Goal: Information Seeking & Learning: Check status

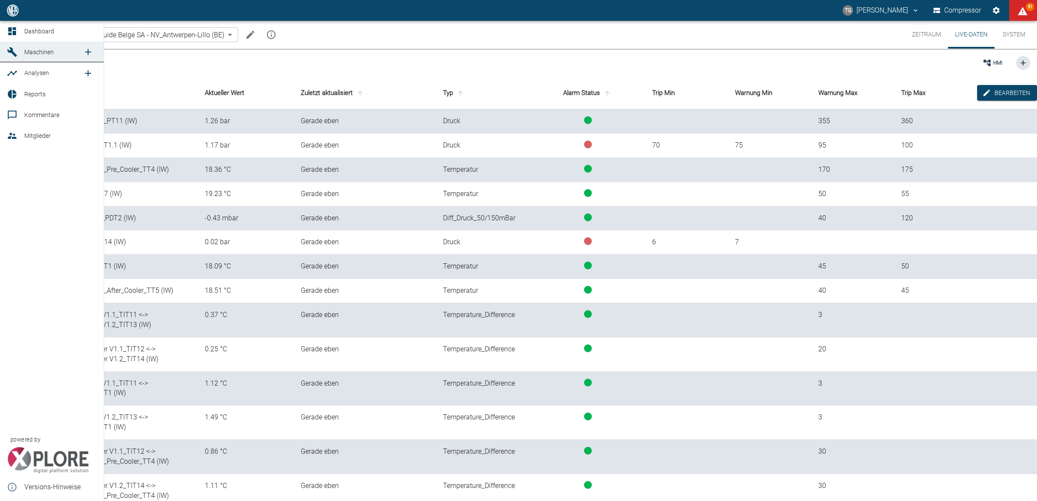
click at [10, 24] on link "Dashboard" at bounding box center [52, 31] width 104 height 21
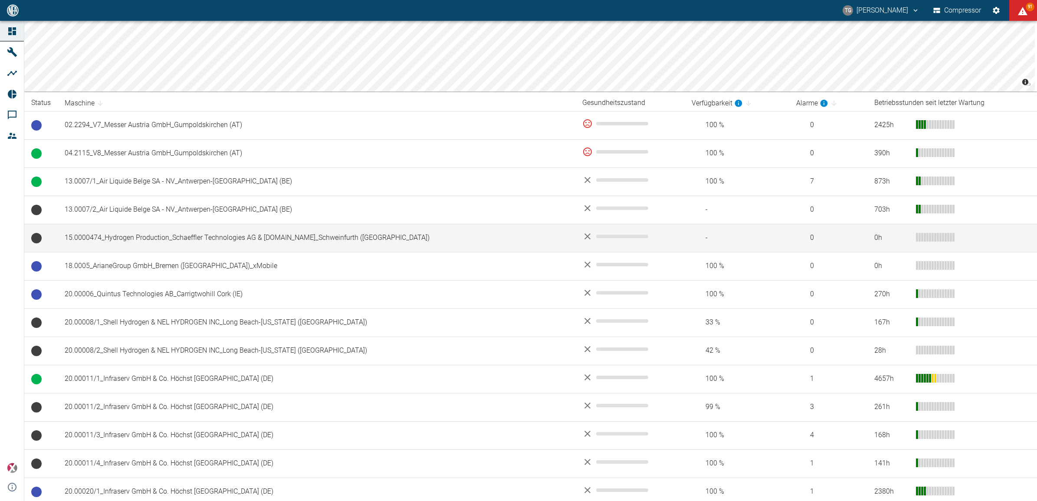
scroll to position [108, 0]
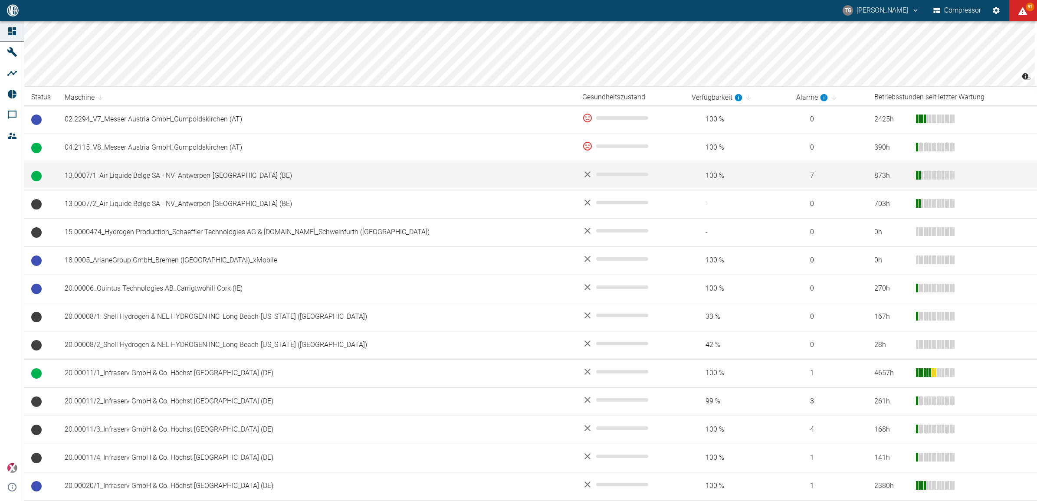
click at [117, 168] on td "13.0007/1_Air Liquide Belge SA - NV_Antwerpen-[GEOGRAPHIC_DATA] (BE)" at bounding box center [317, 176] width 518 height 28
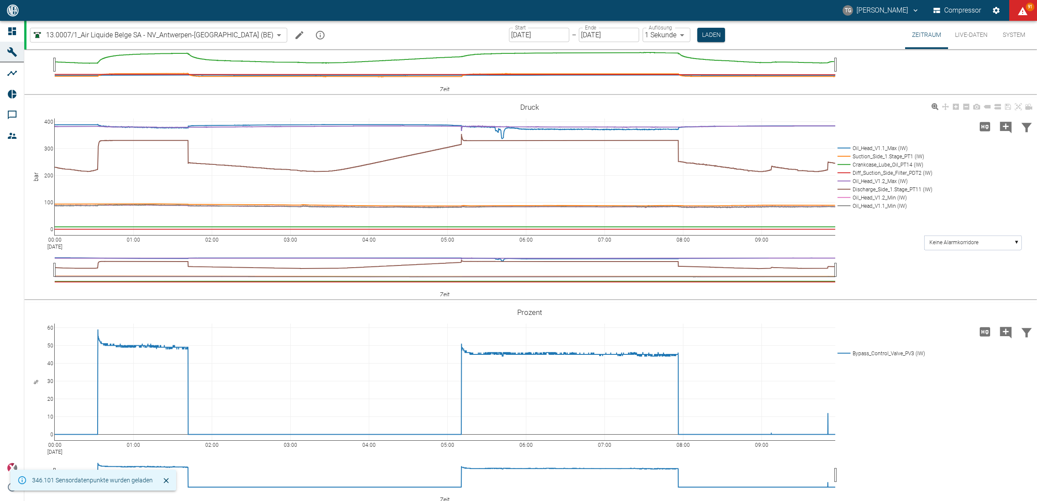
scroll to position [369, 0]
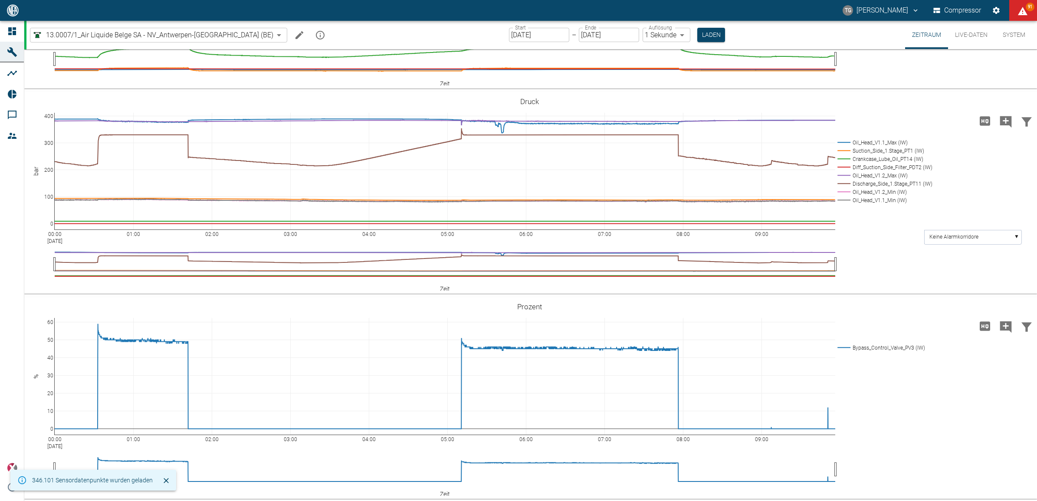
click at [966, 32] on button "Live-Daten" at bounding box center [971, 35] width 46 height 28
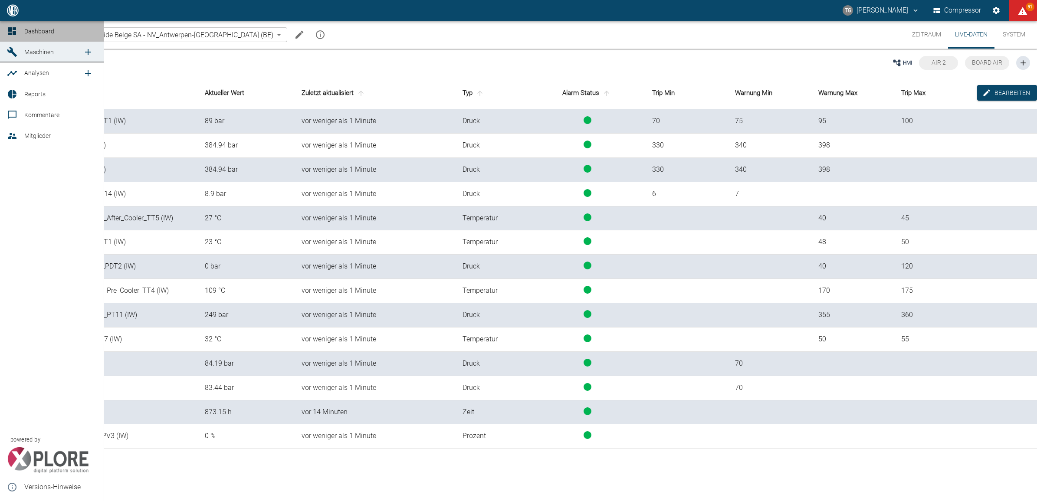
click at [17, 30] on div at bounding box center [13, 31] width 13 height 10
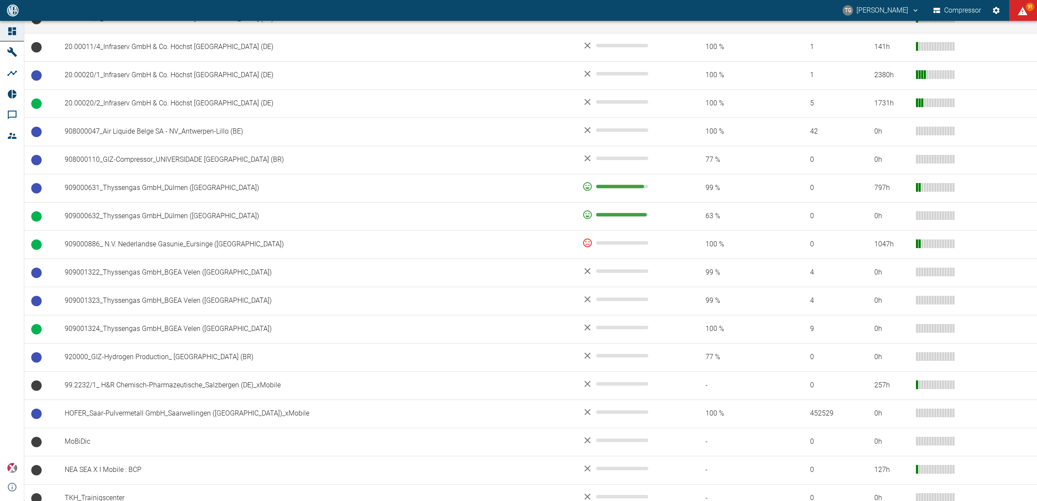
scroll to position [534, 0]
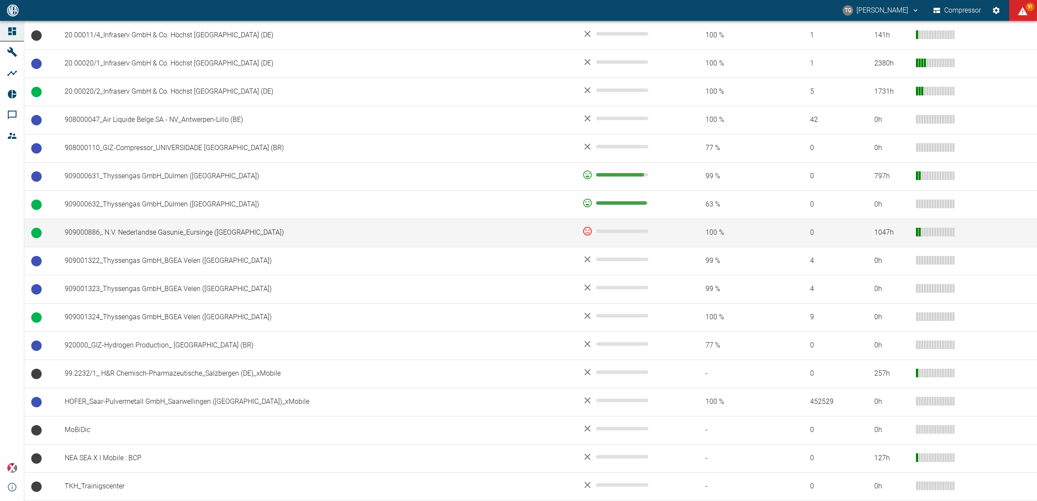
click at [164, 233] on td "909000886_ N.V. Nederlandse Gasunie_Eursinge (NL)" at bounding box center [317, 233] width 518 height 28
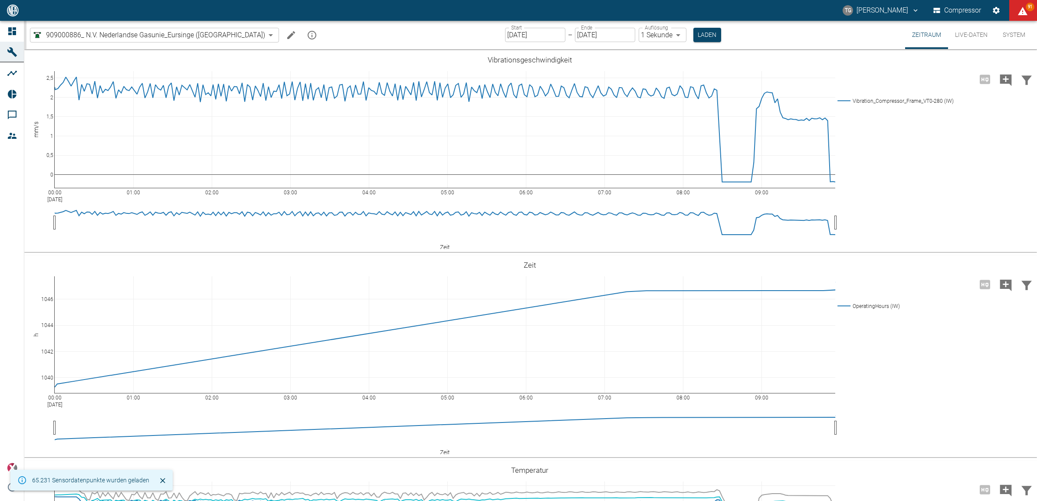
click at [965, 38] on button "Live-Daten" at bounding box center [971, 35] width 46 height 28
type input "2min"
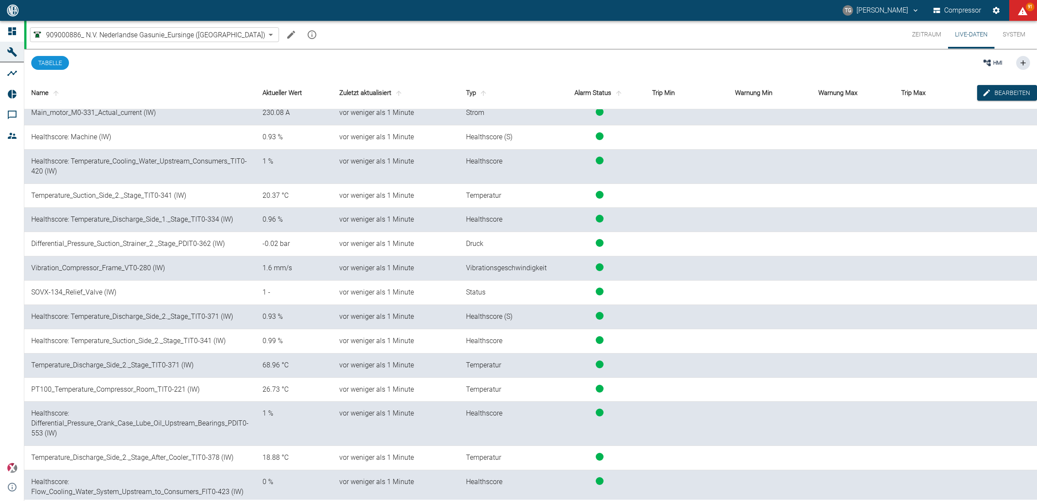
scroll to position [868, 0]
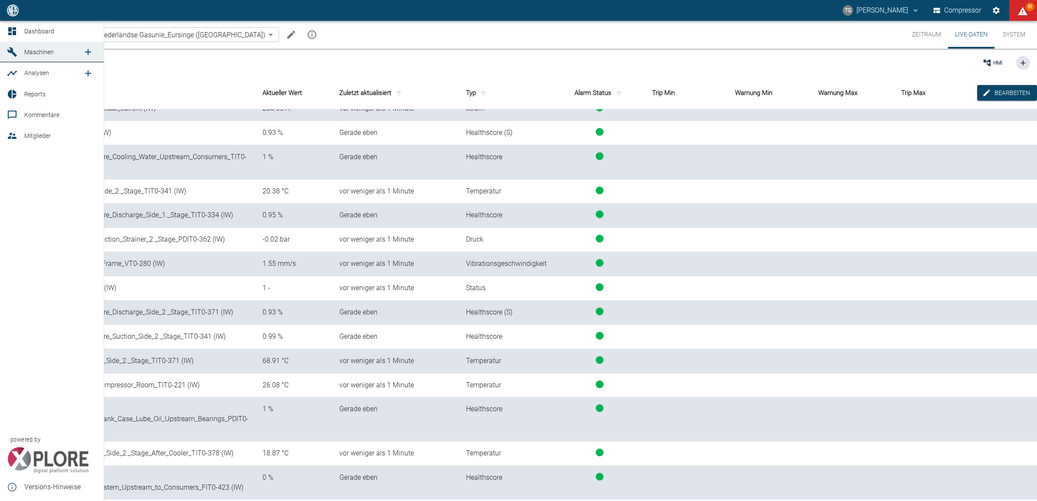
click at [8, 32] on icon at bounding box center [12, 31] width 10 height 10
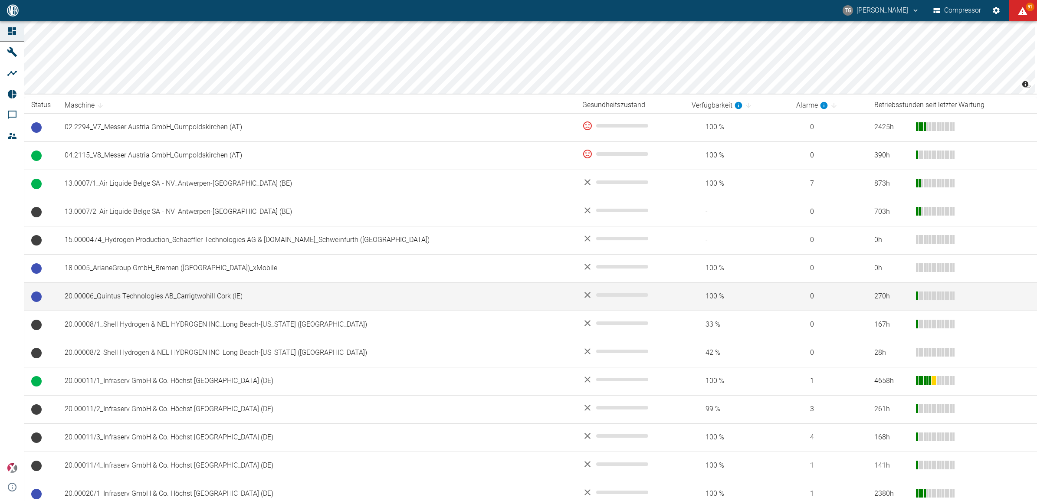
scroll to position [108, 0]
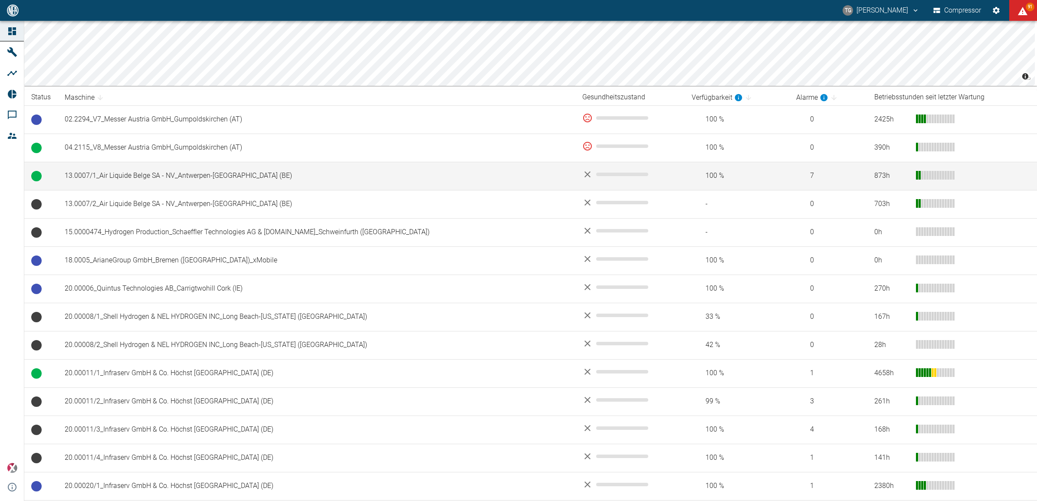
click at [124, 177] on td "13.0007/1_Air Liquide Belge SA - NV_Antwerpen-[GEOGRAPHIC_DATA] (BE)" at bounding box center [317, 176] width 518 height 28
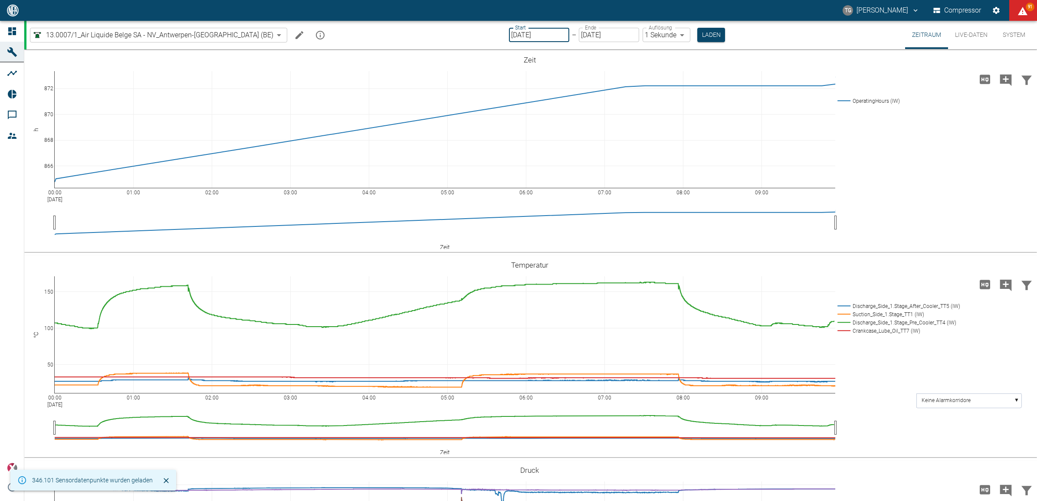
click at [511, 33] on input "[DATE]" at bounding box center [539, 35] width 60 height 14
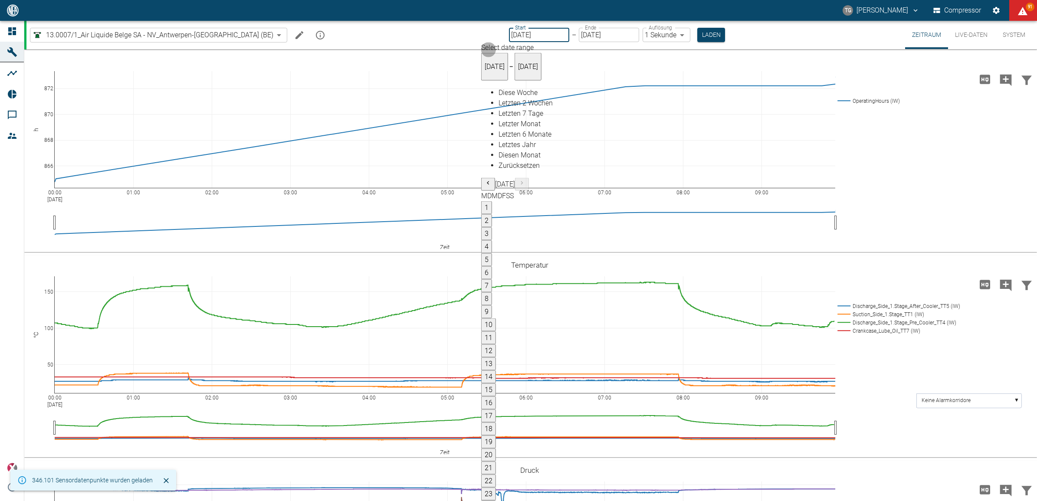
type input "29.08.2025"
type input "2min"
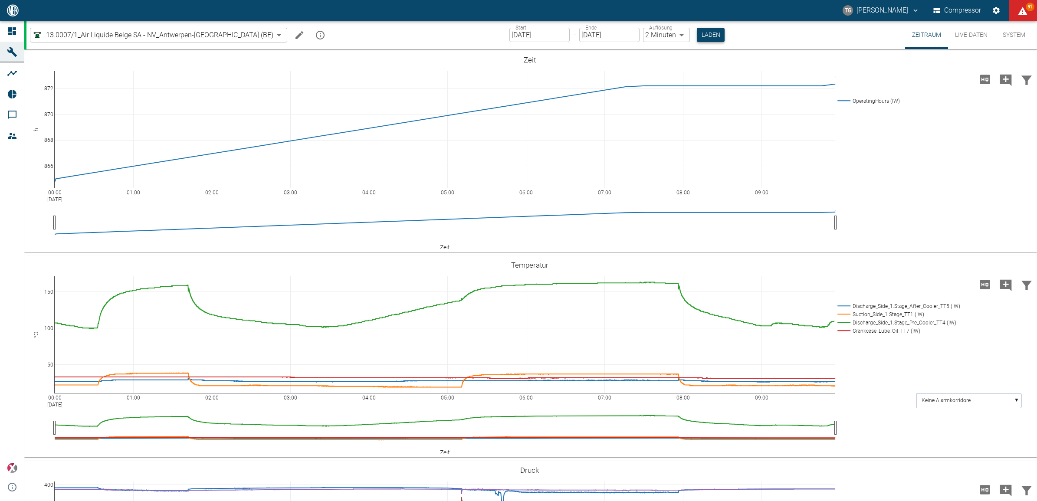
click at [697, 34] on button "Laden" at bounding box center [711, 35] width 28 height 14
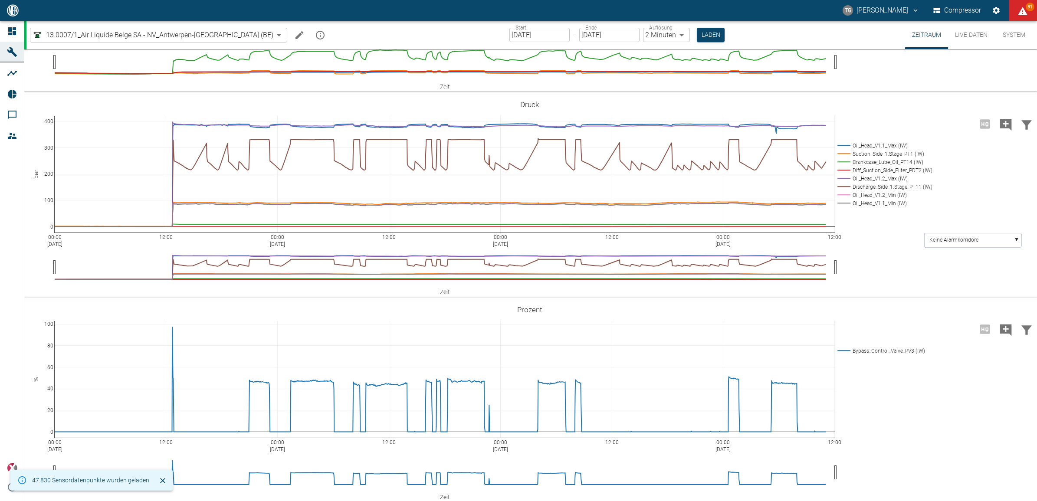
scroll to position [369, 0]
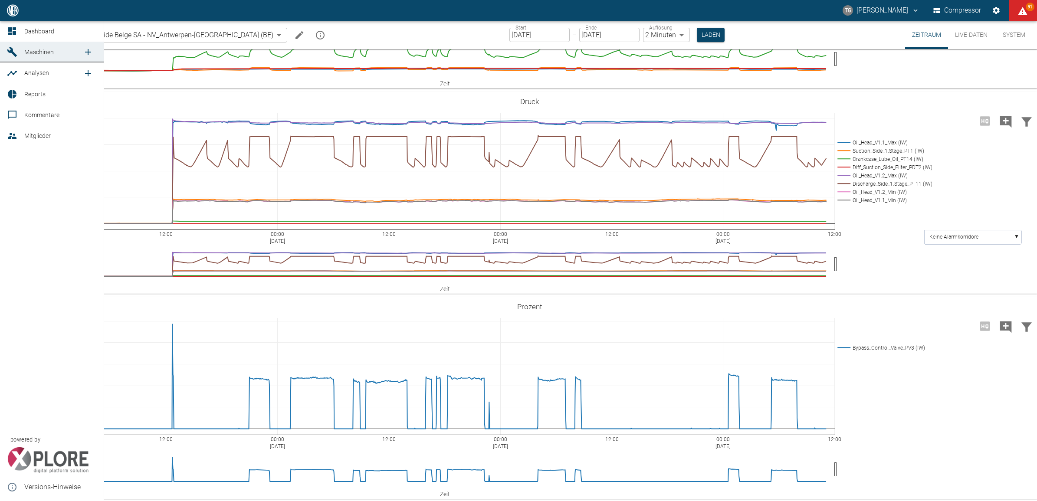
drag, startPoint x: 20, startPoint y: 27, endPoint x: 38, endPoint y: 52, distance: 30.8
click at [20, 27] on link "Dashboard" at bounding box center [52, 31] width 104 height 21
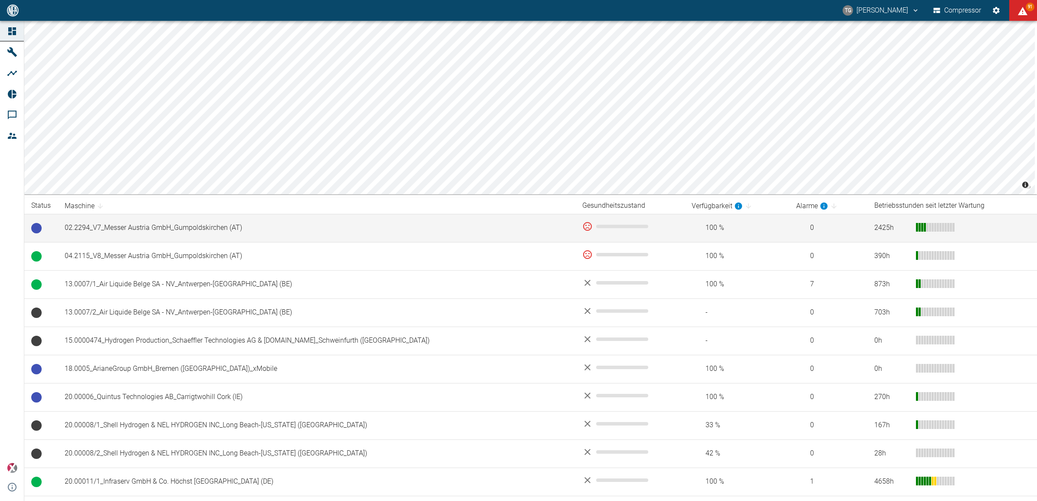
click at [165, 227] on td "02.2294_V7_Messer Austria GmbH_Gumpoldskirchen (AT)" at bounding box center [317, 228] width 518 height 28
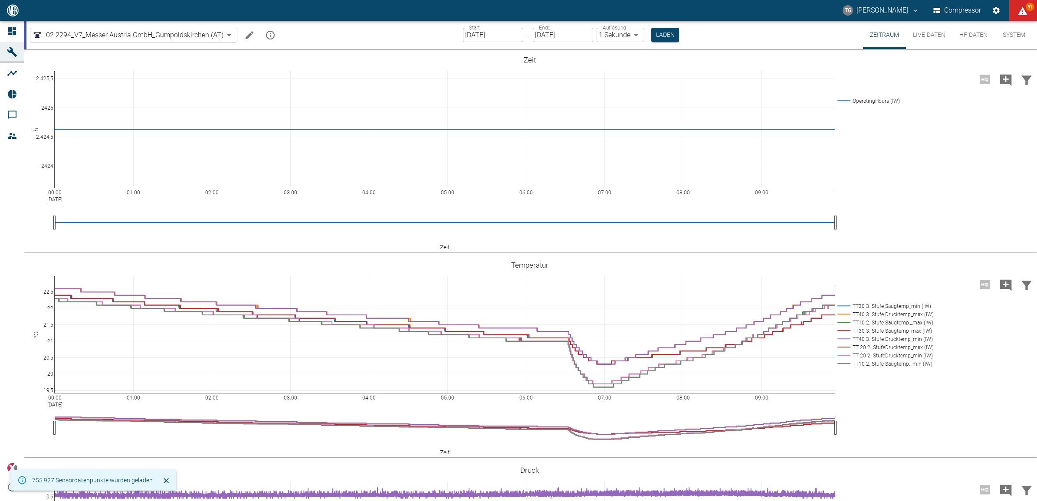
click at [490, 34] on input "[DATE]" at bounding box center [493, 35] width 60 height 14
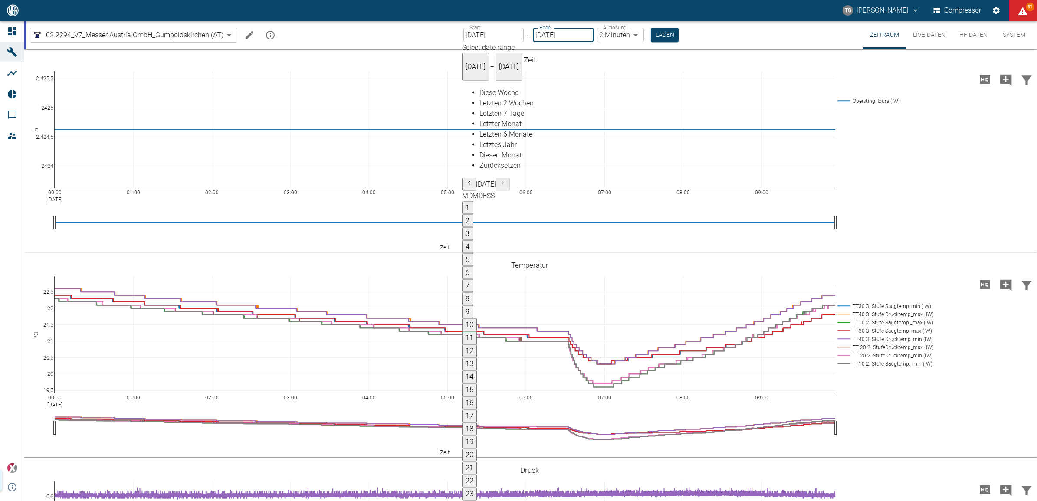
type input "[DATE]"
type input "2min"
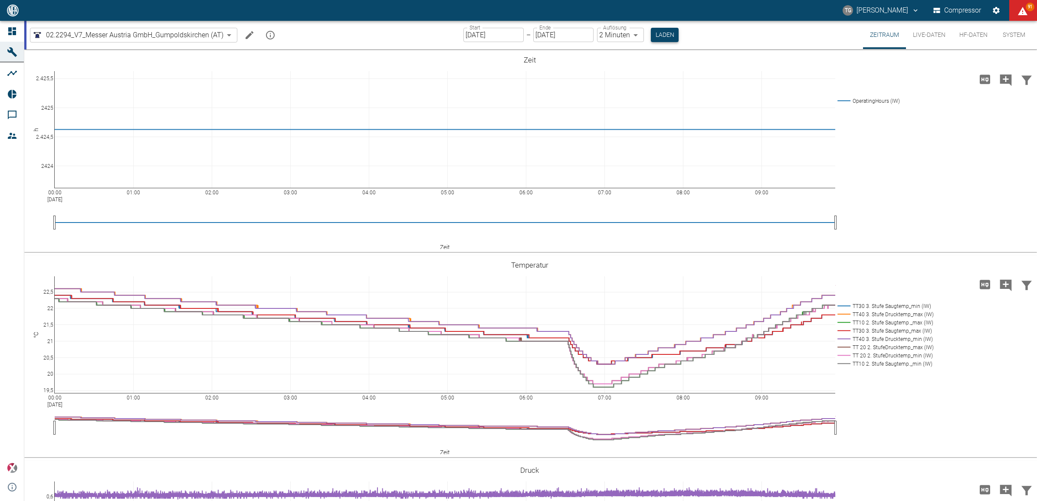
click at [660, 28] on button "Laden" at bounding box center [665, 35] width 28 height 14
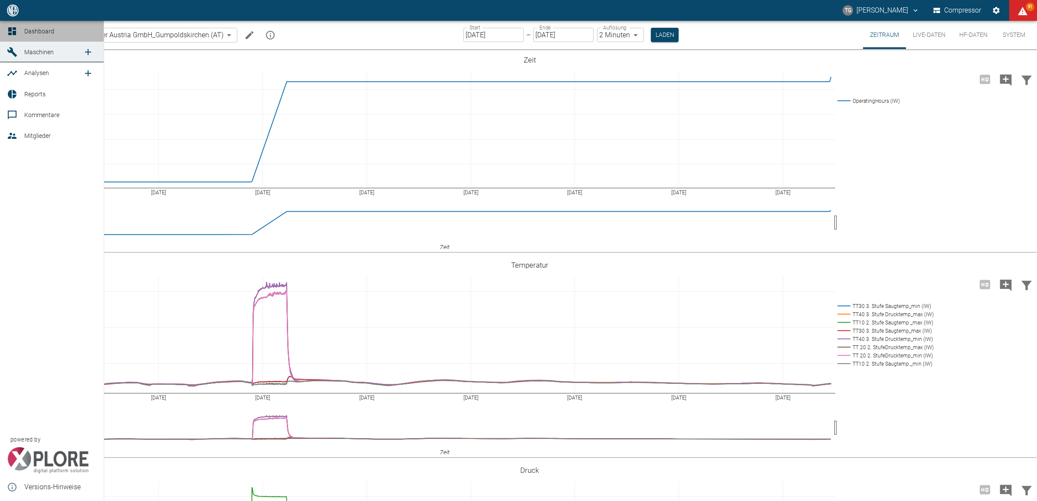
drag, startPoint x: 10, startPoint y: 25, endPoint x: 23, endPoint y: 38, distance: 17.8
click at [10, 25] on link "Dashboard" at bounding box center [52, 31] width 104 height 21
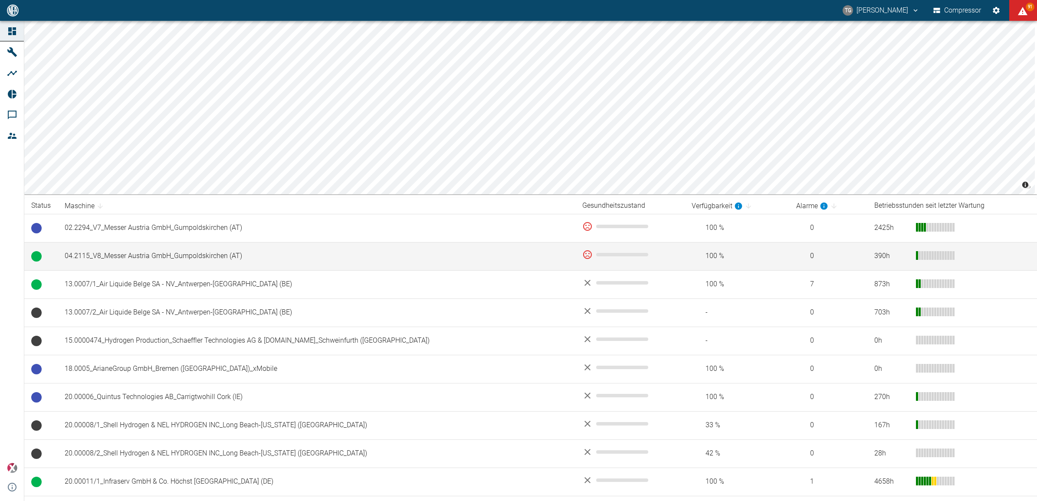
click at [101, 251] on td "04.2115_V8_Messer Austria GmbH_Gumpoldskirchen (AT)" at bounding box center [317, 256] width 518 height 28
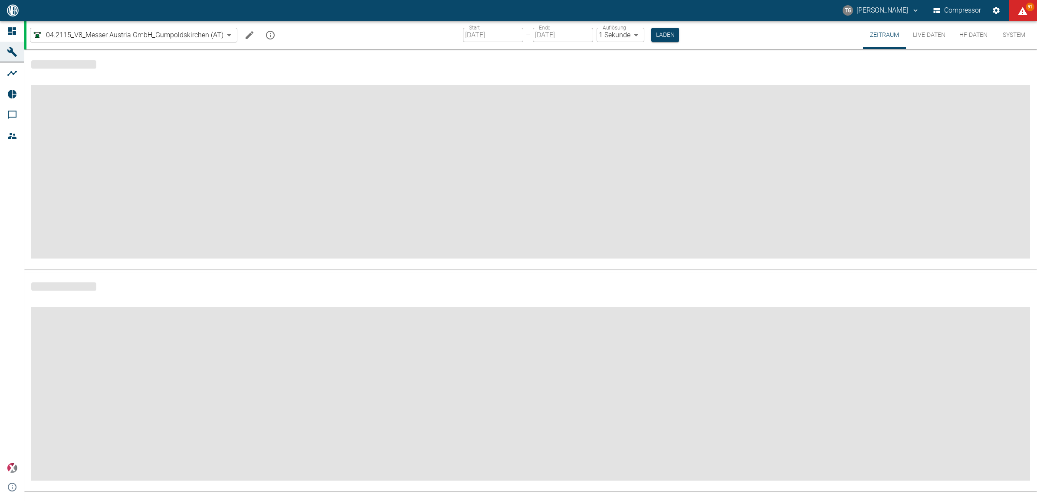
click at [495, 30] on input "[DATE]" at bounding box center [493, 35] width 60 height 14
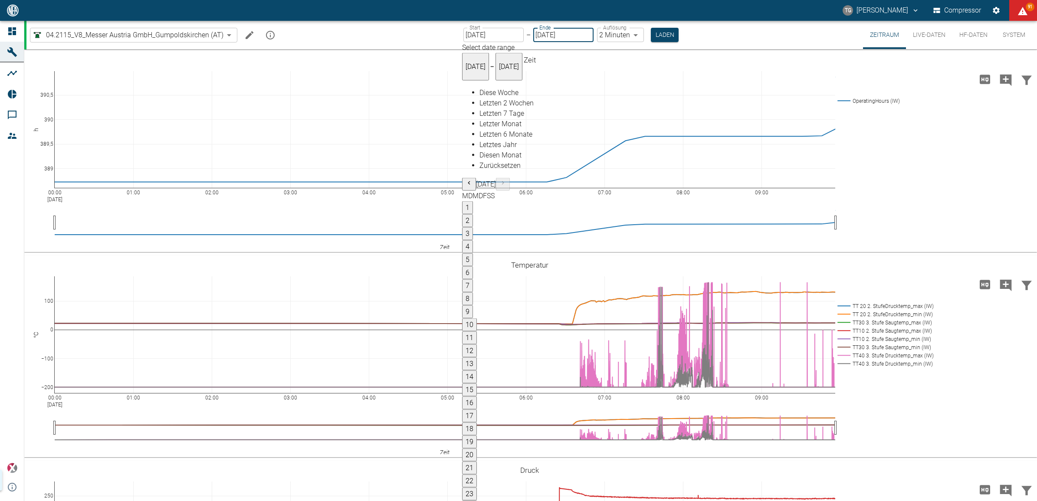
type input "[DATE]"
type input "2min"
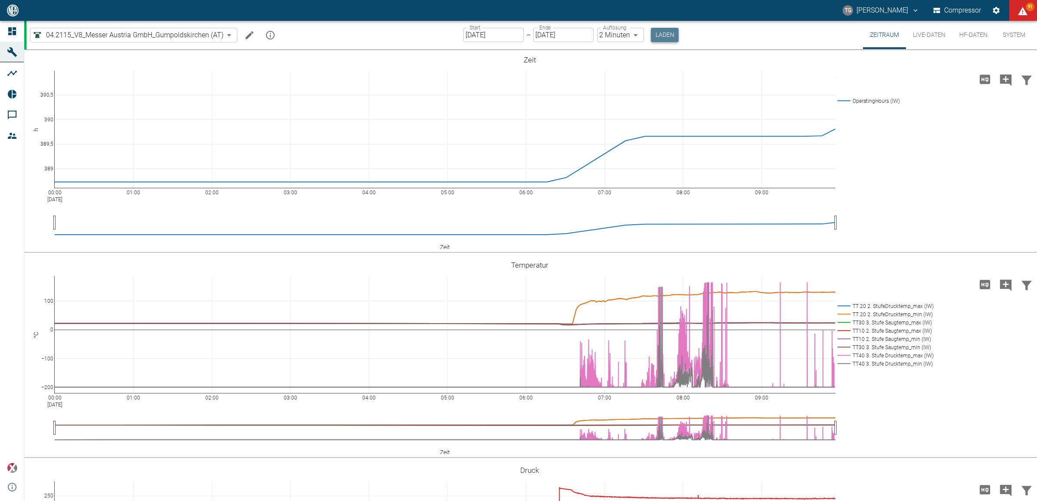
click at [664, 37] on button "Laden" at bounding box center [665, 35] width 28 height 14
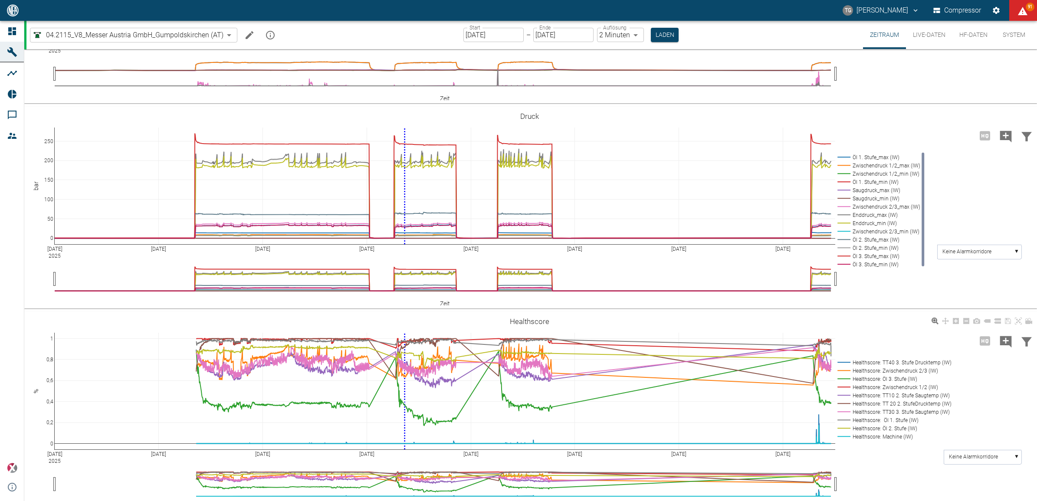
scroll to position [369, 0]
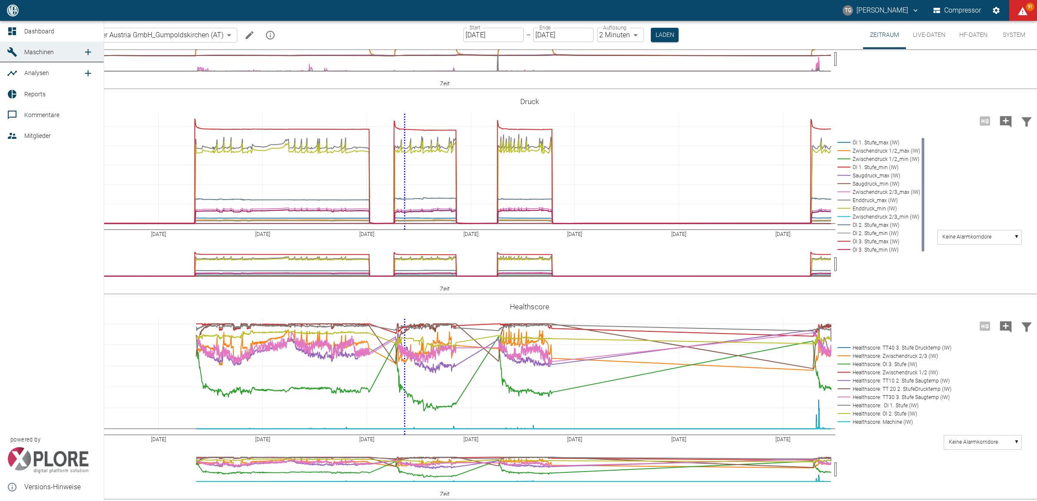
click at [12, 35] on icon at bounding box center [12, 31] width 10 height 10
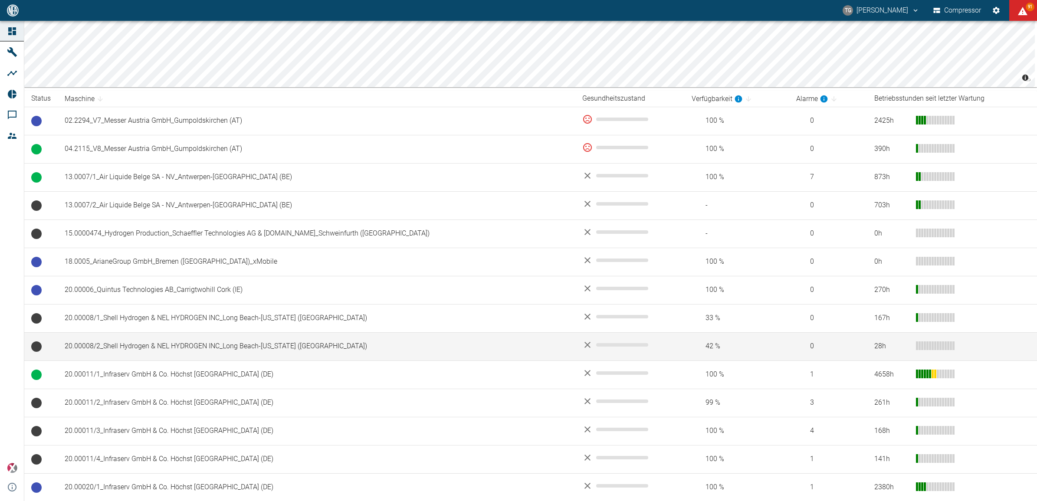
scroll to position [108, 0]
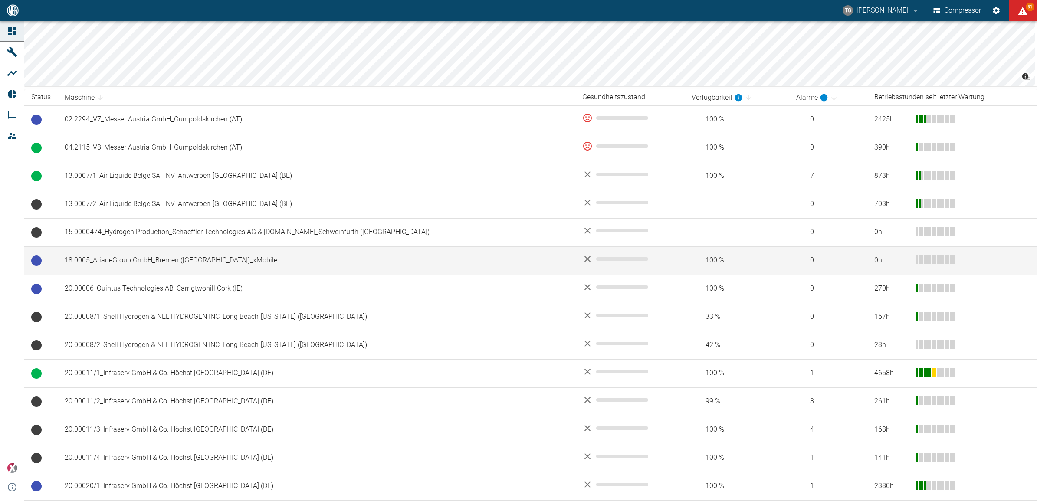
click at [151, 263] on td "18.0005_ArianeGroup GmbH_Bremen ([GEOGRAPHIC_DATA])_xMobile" at bounding box center [317, 260] width 518 height 28
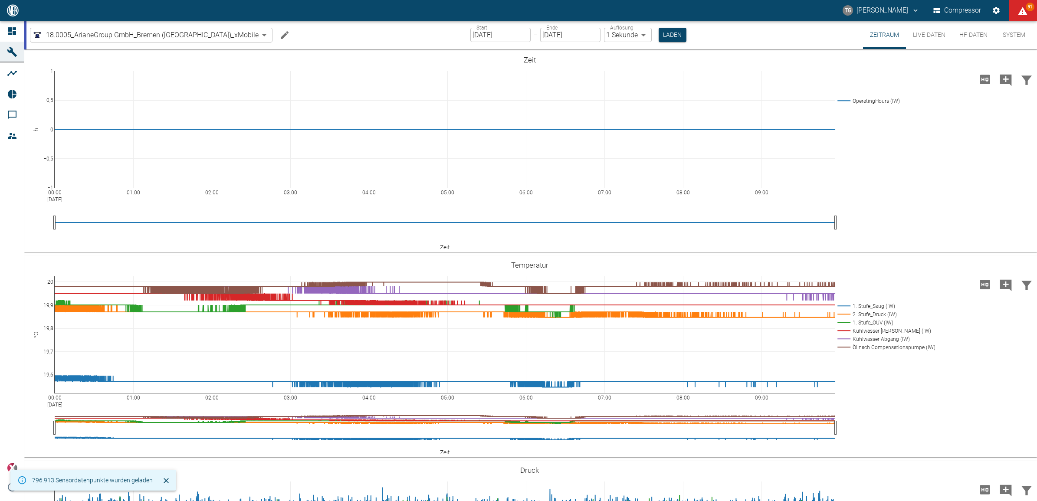
click at [470, 32] on input "[DATE]" at bounding box center [500, 35] width 60 height 14
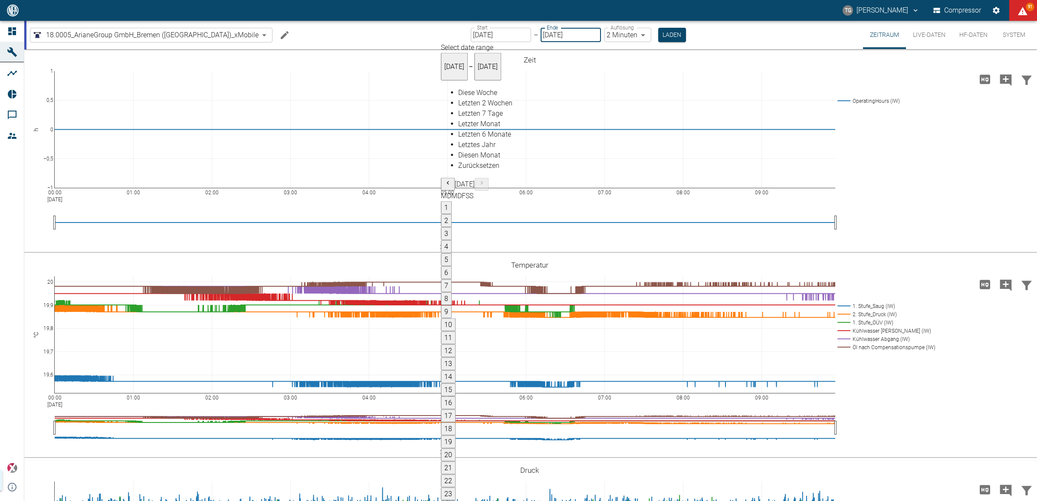
type input "[DATE]"
type input "2min"
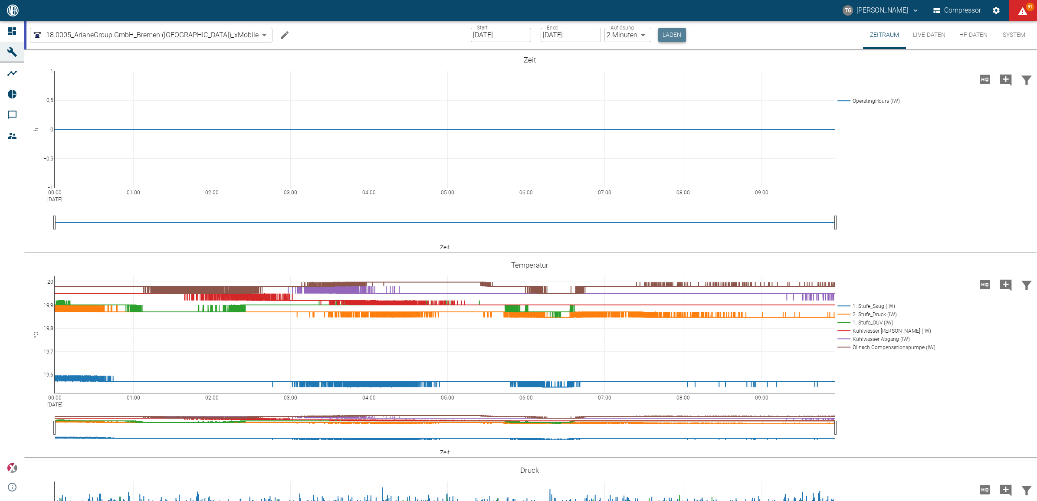
click at [658, 32] on button "Laden" at bounding box center [672, 35] width 28 height 14
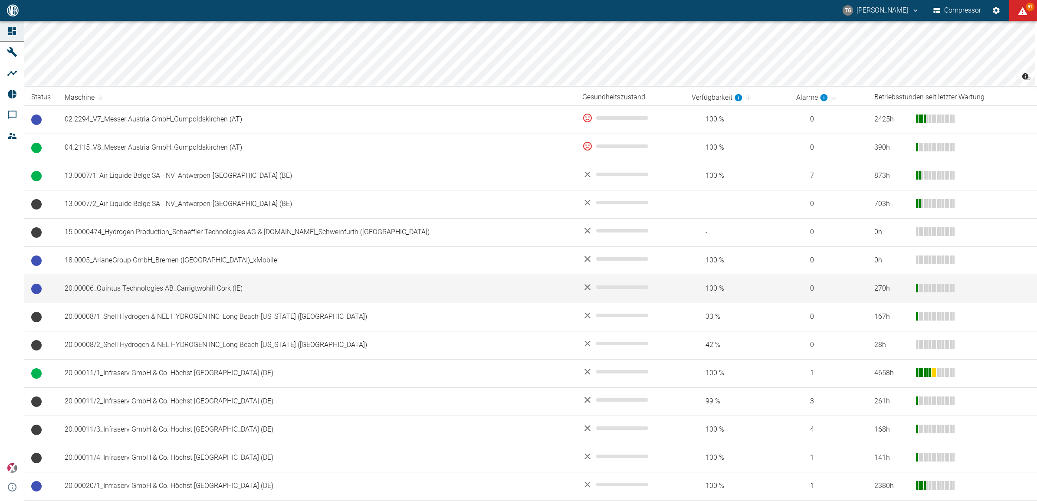
scroll to position [163, 0]
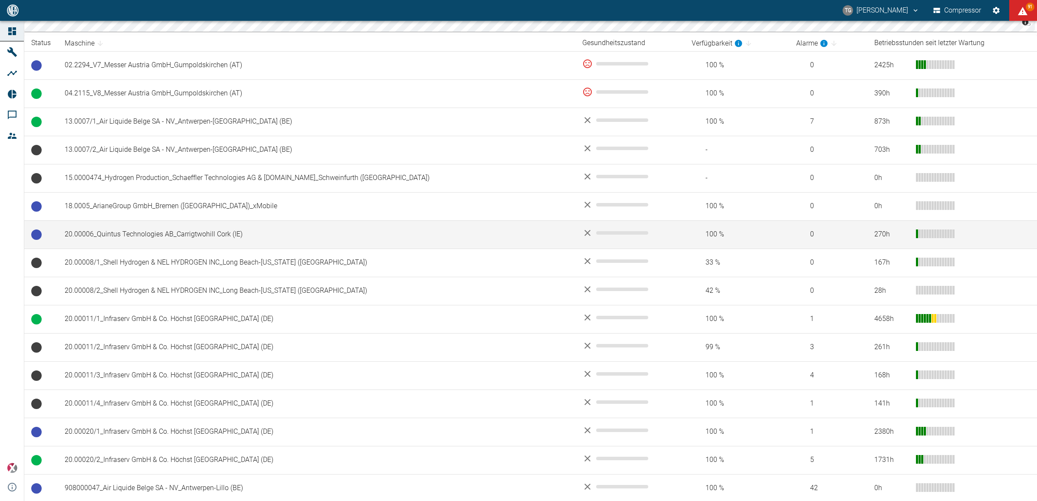
click at [158, 233] on td "20.00006_Quintus Technologies AB_Carrigtwohill Cork (IE)" at bounding box center [317, 234] width 518 height 28
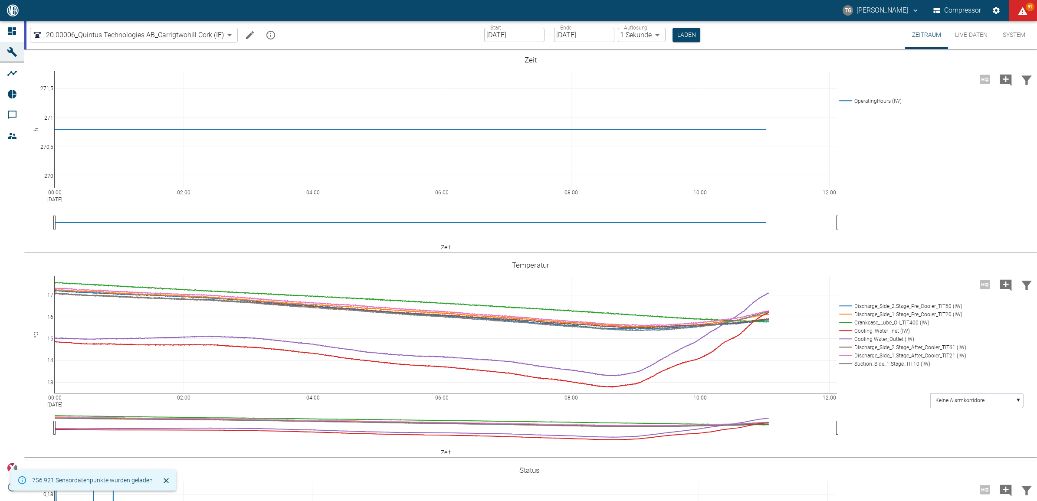
click at [497, 31] on label "Start" at bounding box center [495, 27] width 11 height 7
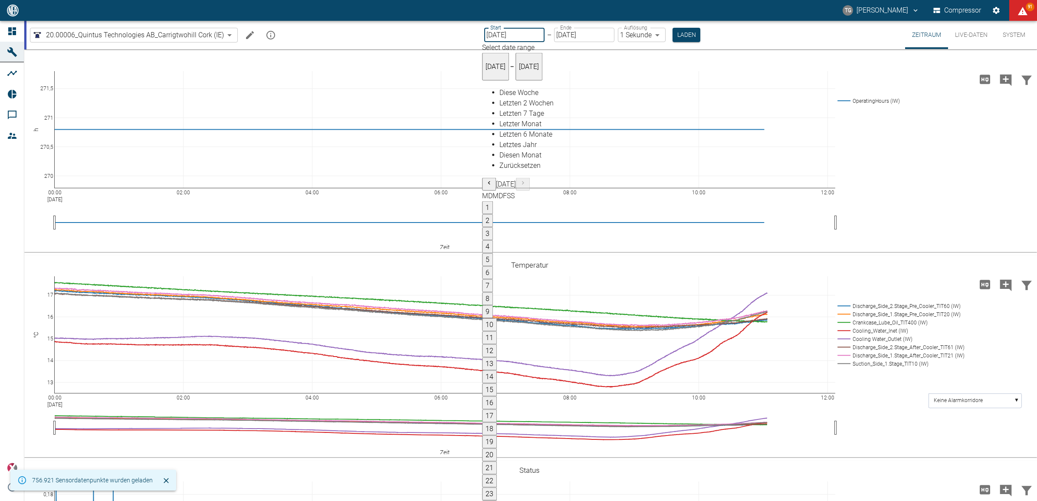
type input "[DATE]"
type input "2min"
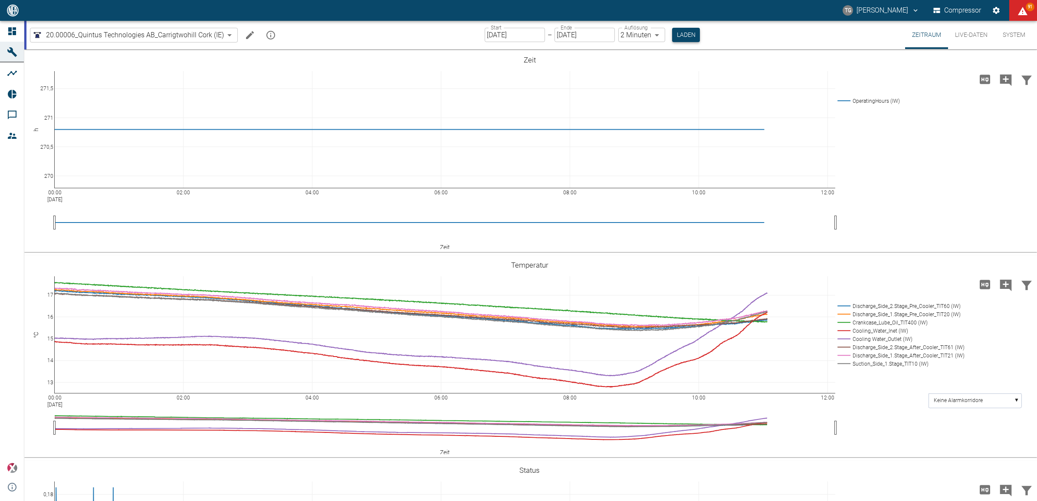
click at [675, 36] on button "Laden" at bounding box center [686, 35] width 28 height 14
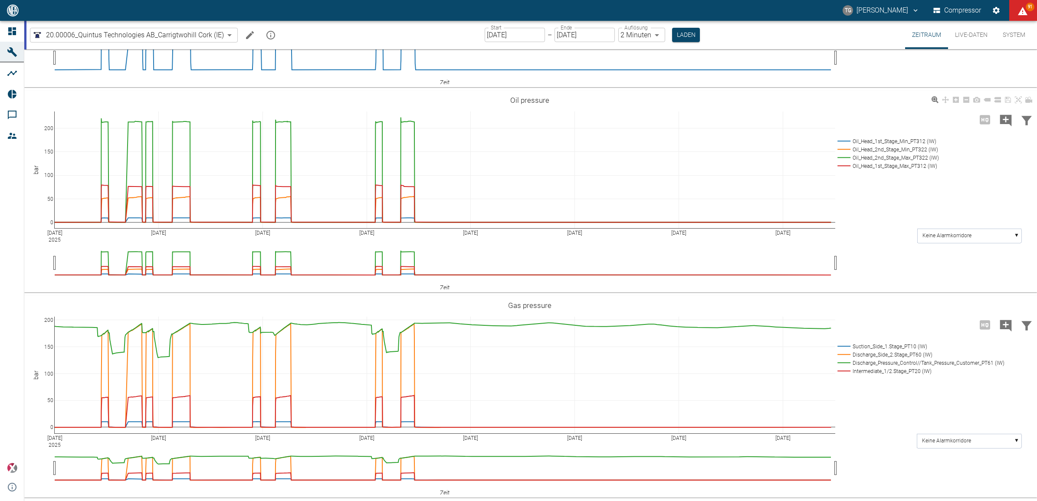
scroll to position [574, 0]
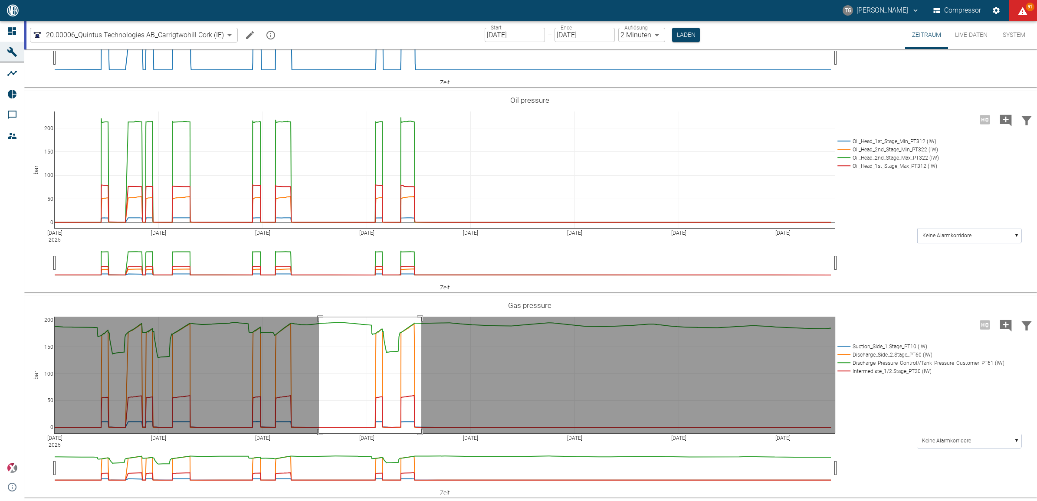
drag, startPoint x: 319, startPoint y: 318, endPoint x: 421, endPoint y: 444, distance: 161.9
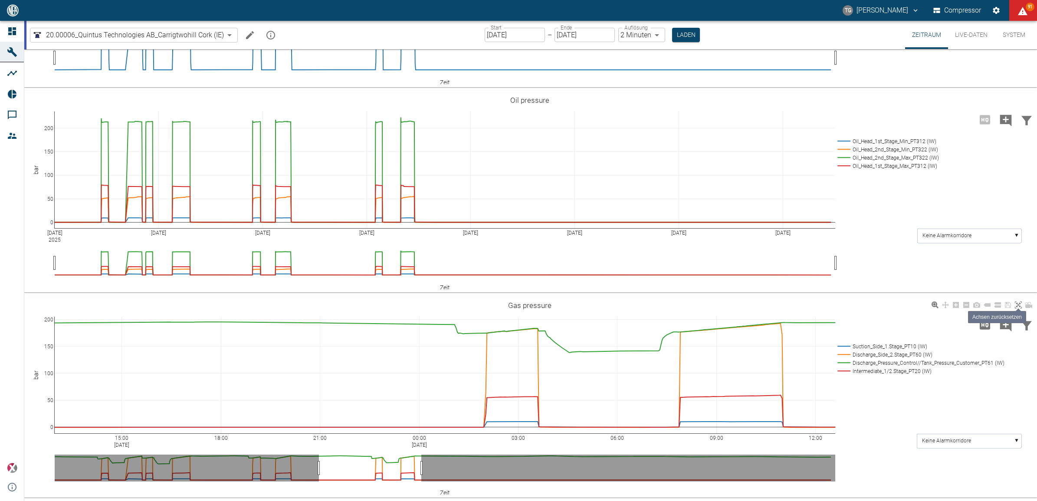
click at [1023, 307] on link at bounding box center [1018, 305] width 10 height 10
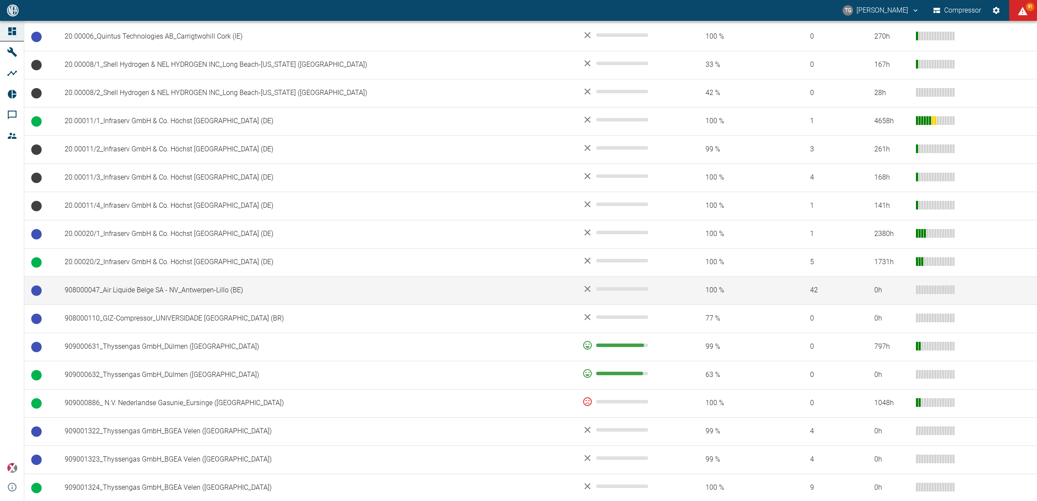
scroll to position [380, 0]
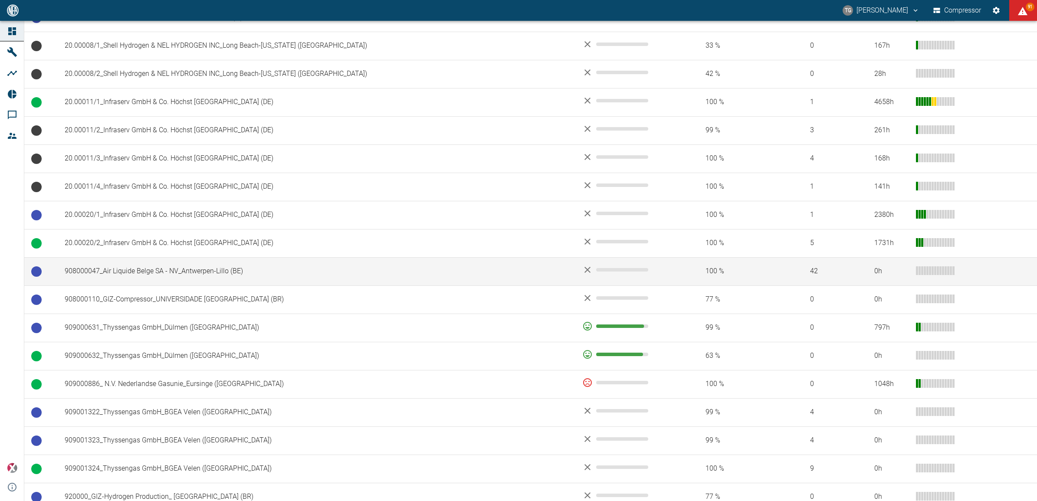
click at [208, 274] on td "908000047_Air Liquide Belge SA - NV_Antwerpen-Lillo (BE)" at bounding box center [317, 271] width 518 height 28
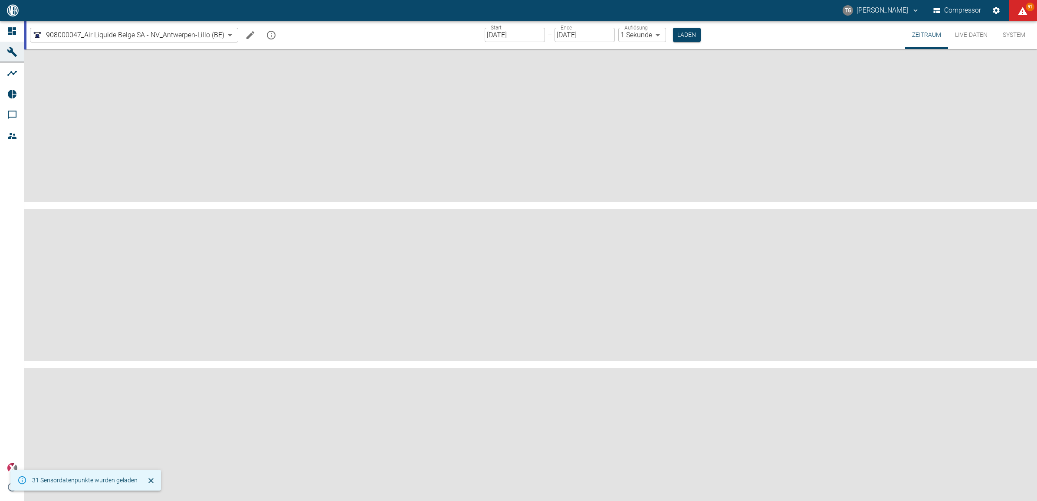
click at [497, 33] on input "[DATE]" at bounding box center [515, 35] width 60 height 14
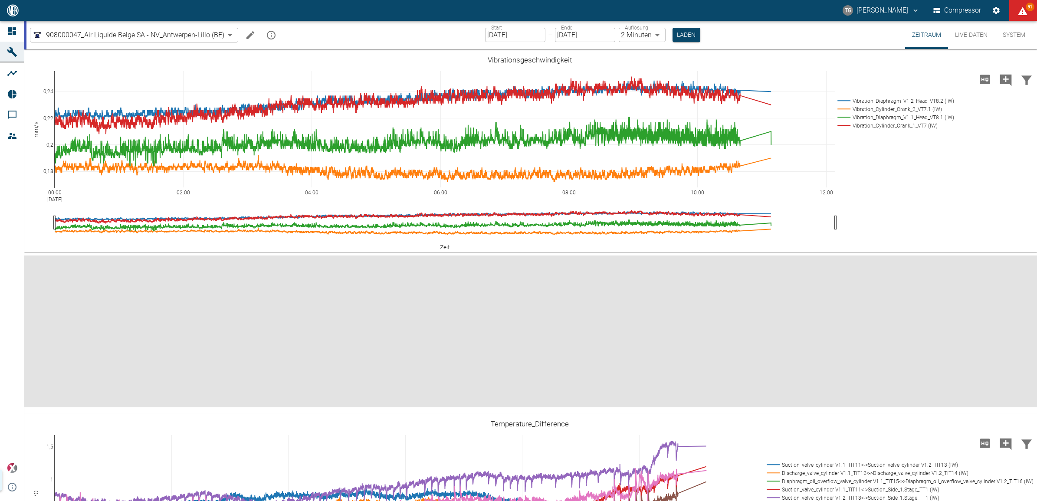
type input "[DATE]"
type input "2min"
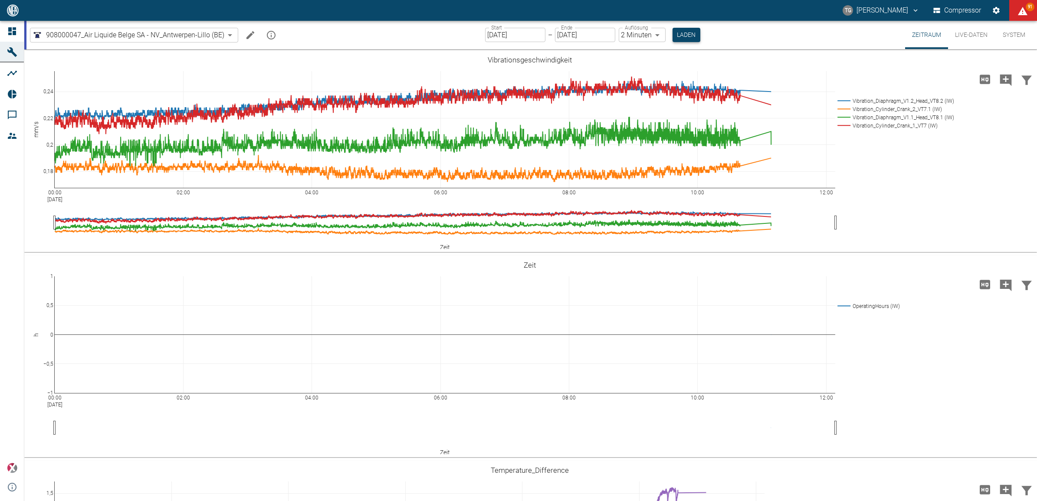
click at [685, 29] on button "Laden" at bounding box center [687, 35] width 28 height 14
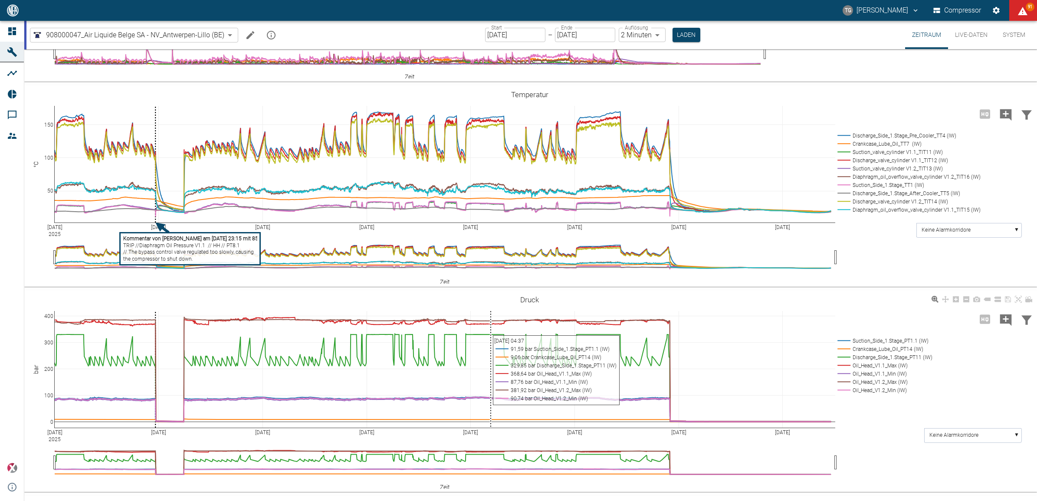
scroll to position [597, 0]
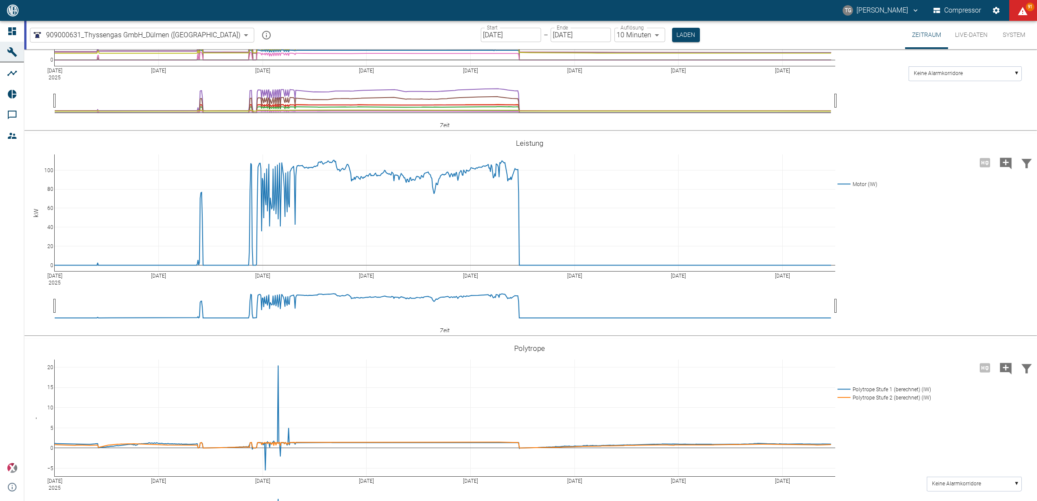
scroll to position [1085, 0]
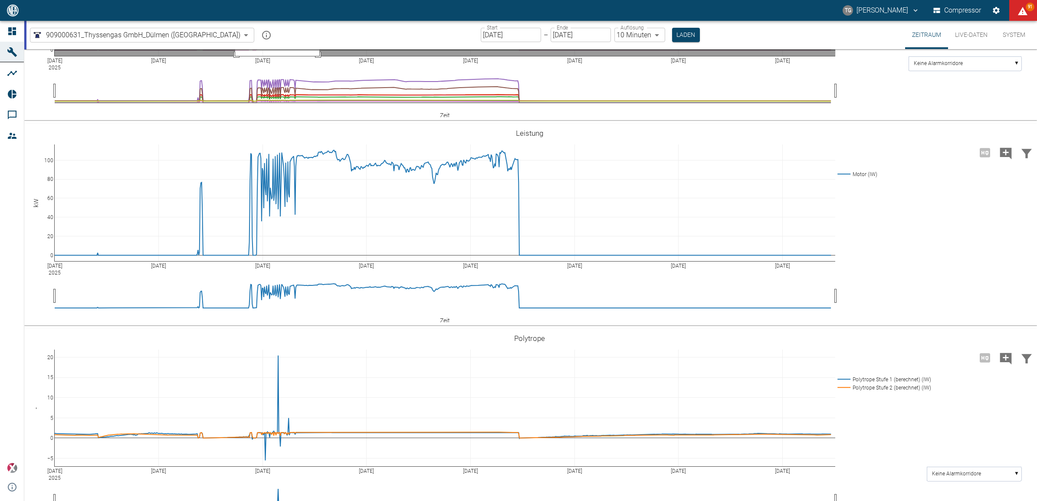
drag, startPoint x: 235, startPoint y: 224, endPoint x: 319, endPoint y: 350, distance: 151.8
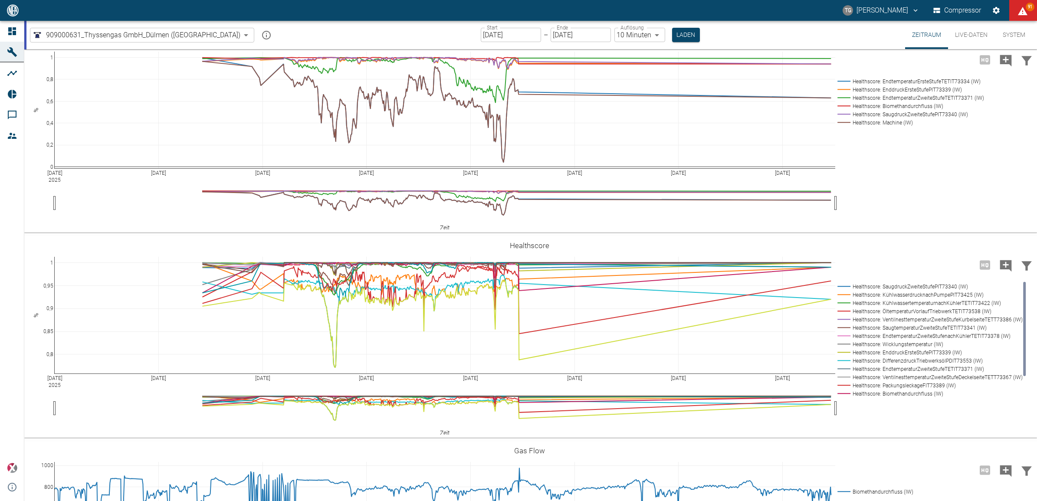
scroll to position [1844, 0]
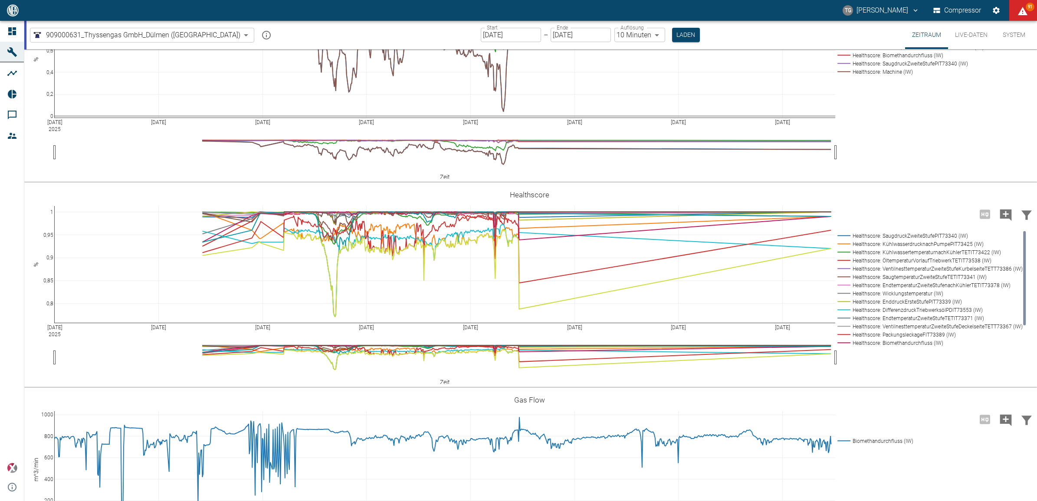
click at [846, 76] on rect at bounding box center [908, 72] width 147 height 8
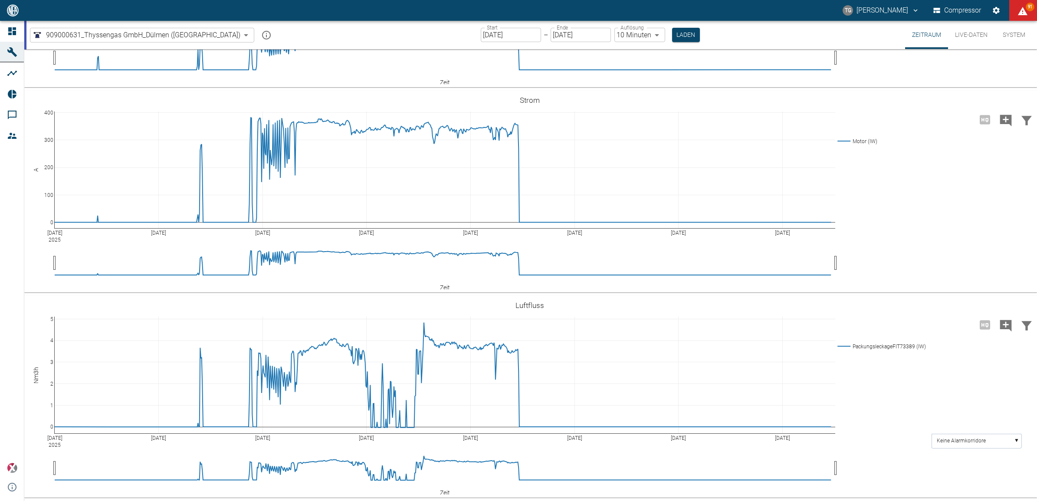
scroll to position [2830, 0]
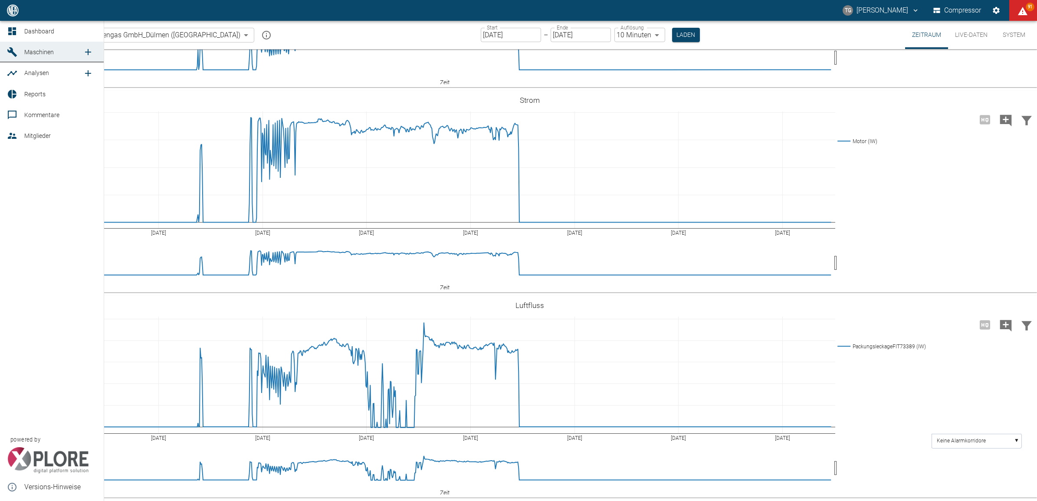
click at [10, 33] on icon at bounding box center [12, 31] width 8 height 8
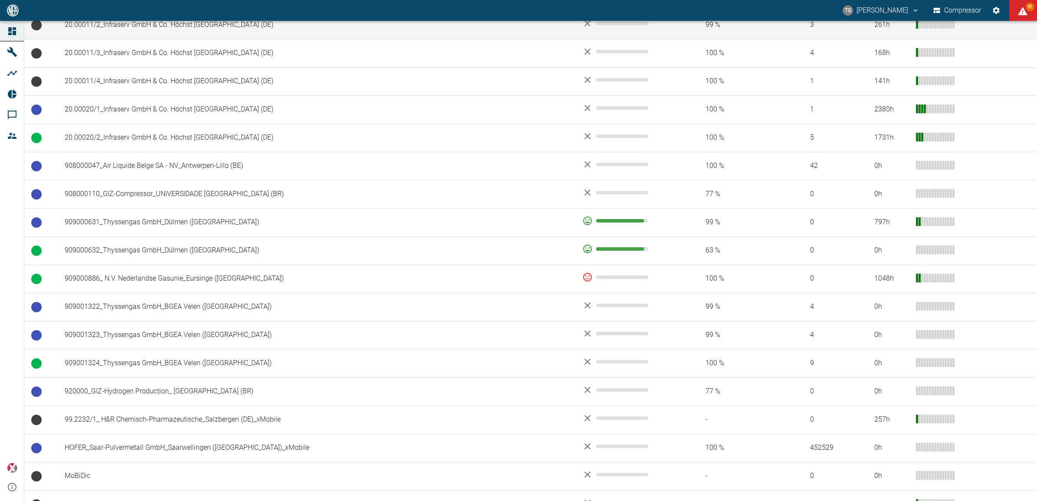
scroll to position [488, 0]
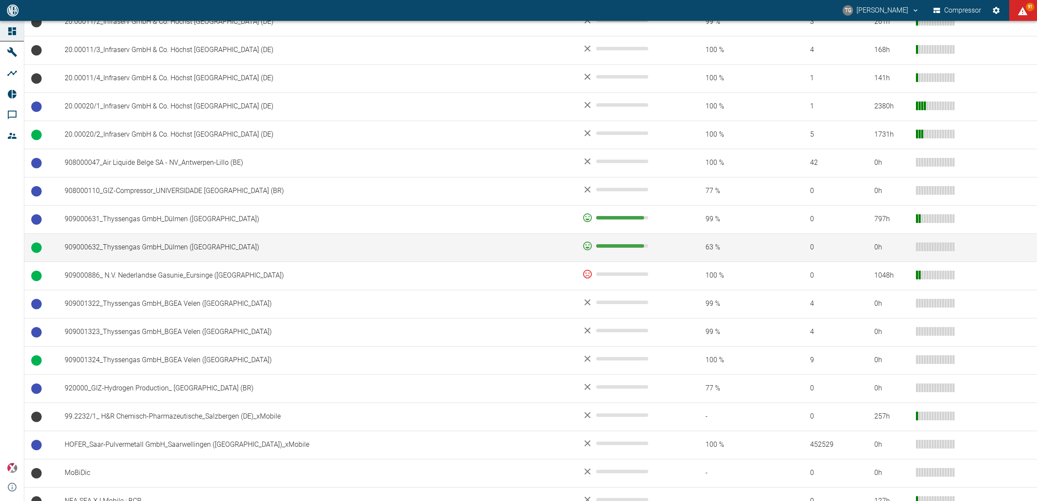
click at [113, 246] on td "909000632_Thyssengas GmbH_Dülmen ([GEOGRAPHIC_DATA])" at bounding box center [317, 247] width 518 height 28
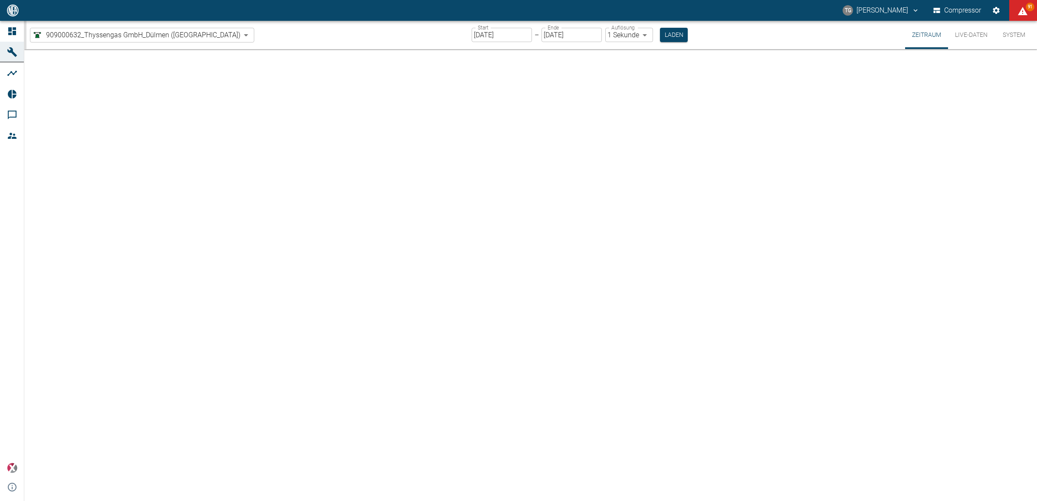
type input "2min"
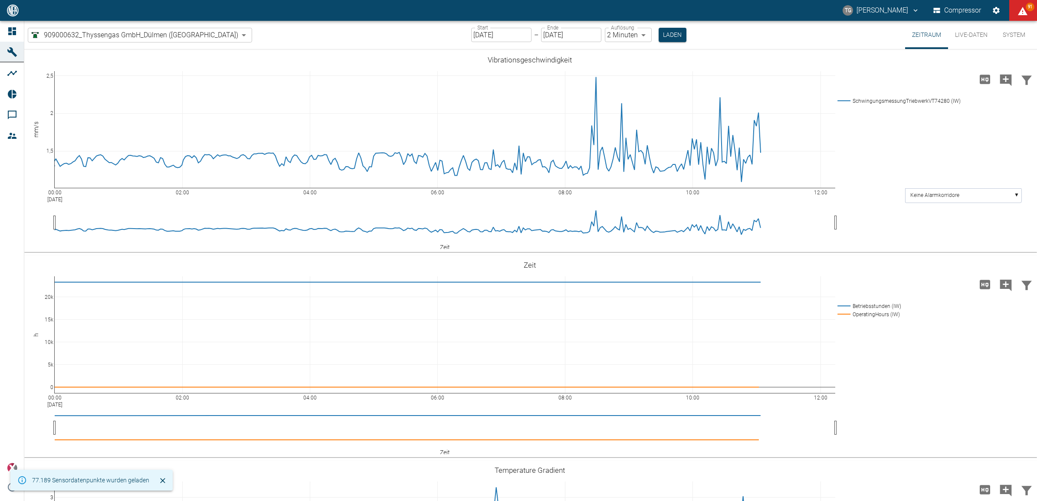
click at [480, 35] on input "[DATE]" at bounding box center [501, 35] width 60 height 14
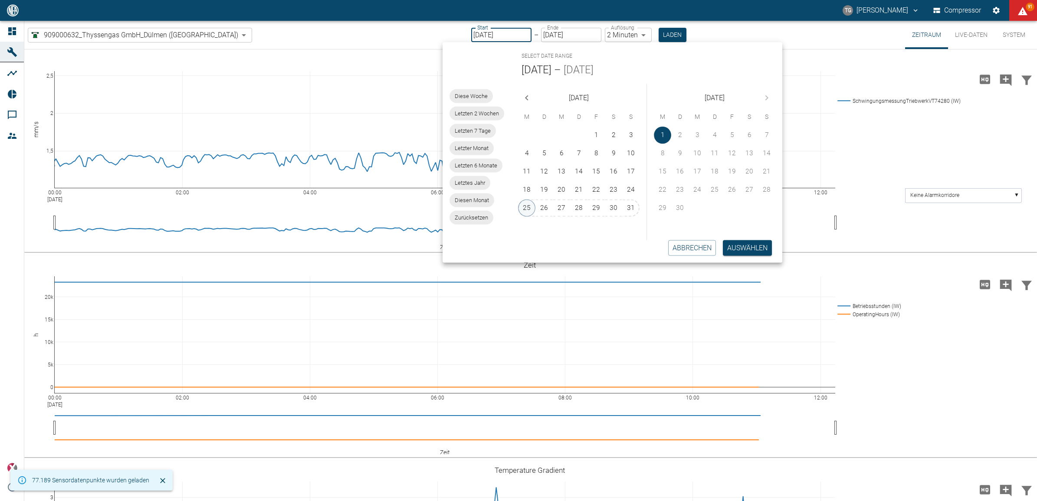
click at [526, 203] on button "25" at bounding box center [526, 208] width 17 height 17
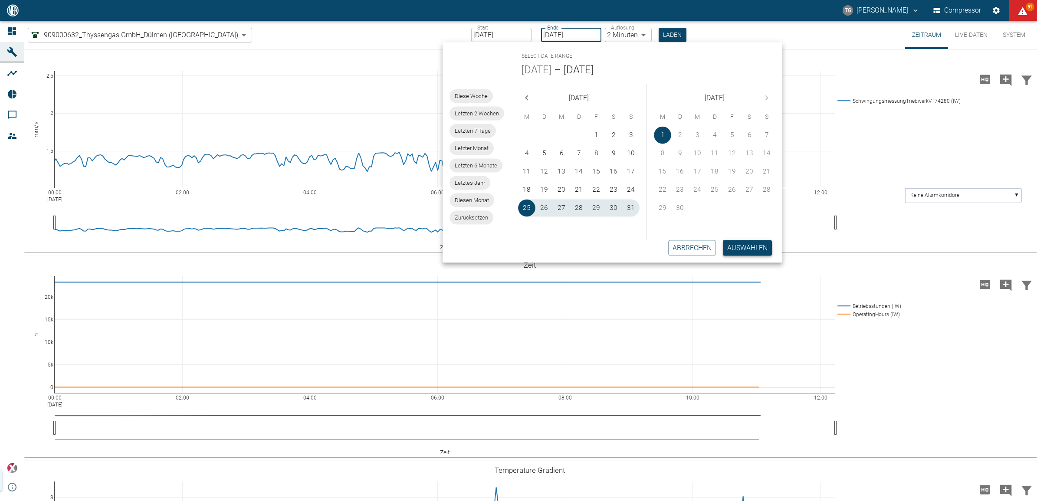
type input "[DATE]"
click at [769, 252] on button "Auswählen" at bounding box center [747, 248] width 49 height 16
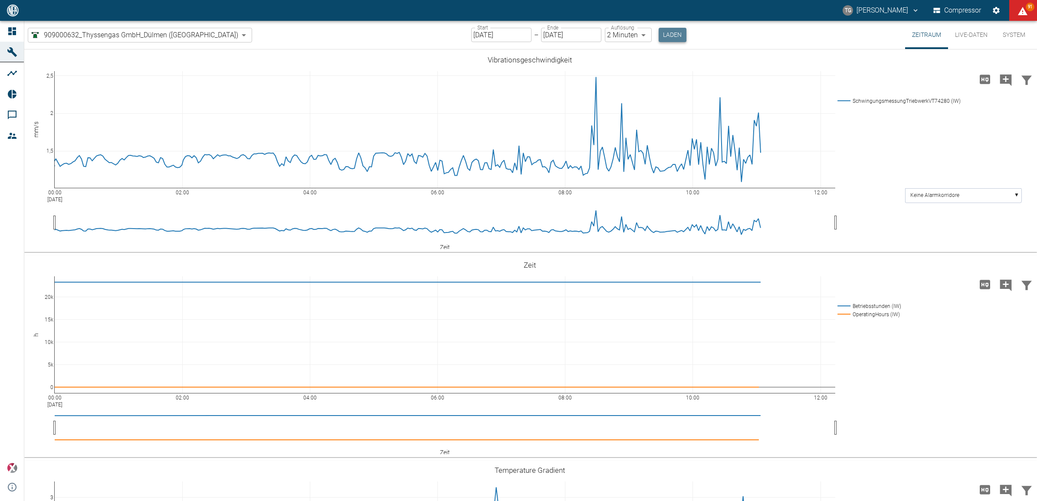
click at [659, 28] on button "Laden" at bounding box center [673, 35] width 28 height 14
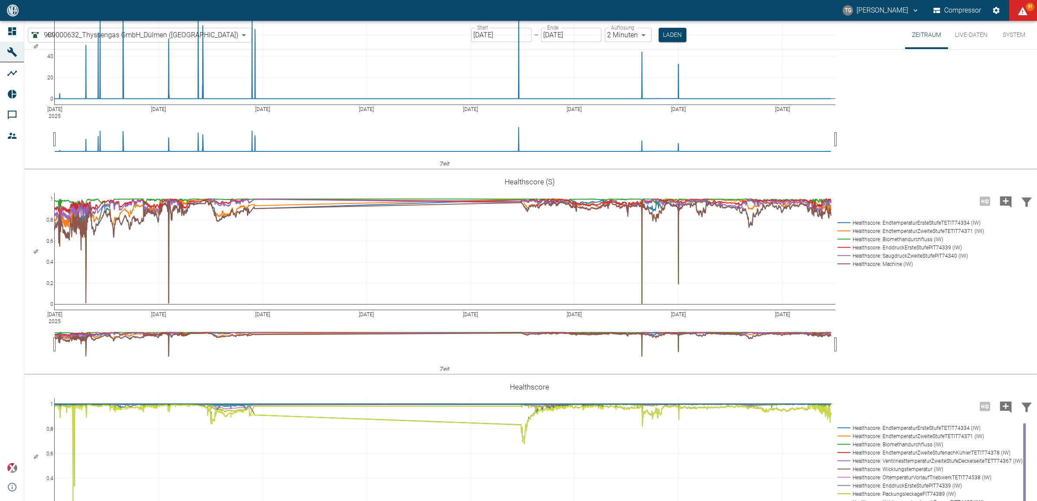
scroll to position [1519, 0]
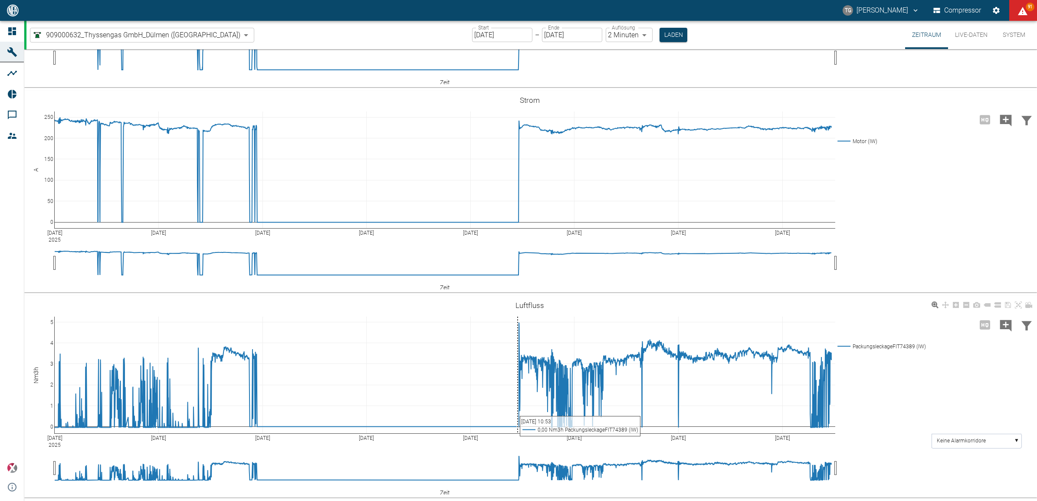
scroll to position [2450, 0]
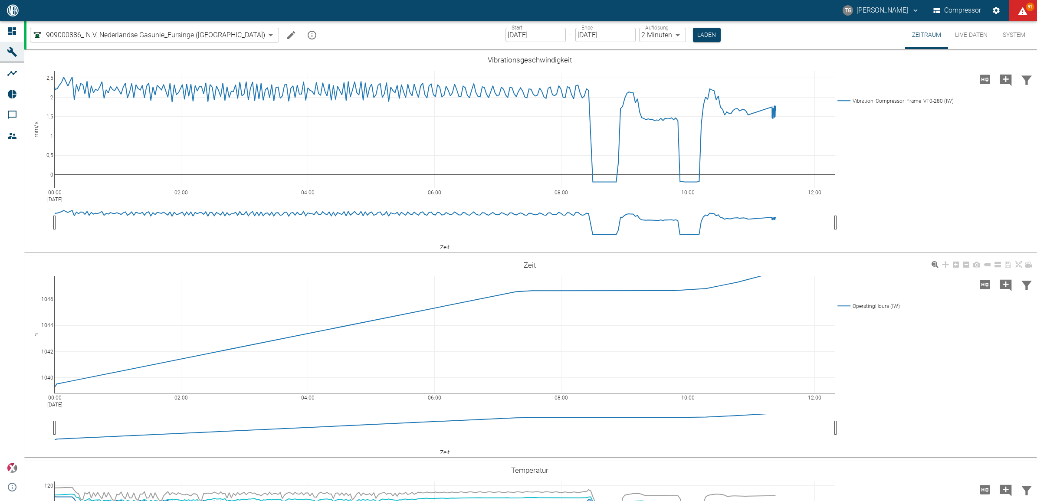
click at [918, 387] on div "00:00 [DATE] 02:00 04:00 06:00 08:00 10:00 12:00 1040 1042 1044 1046 OperatingH…" at bounding box center [529, 356] width 1011 height 195
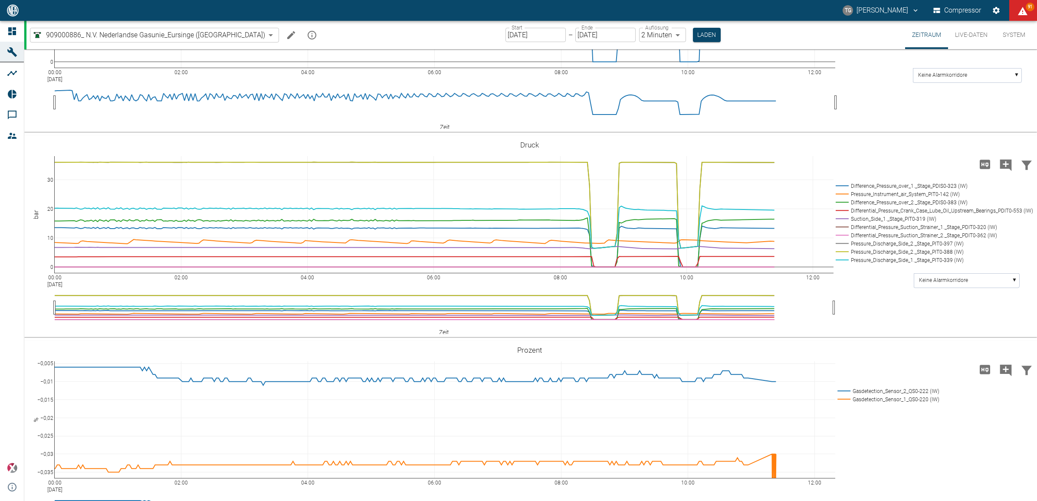
scroll to position [922, 0]
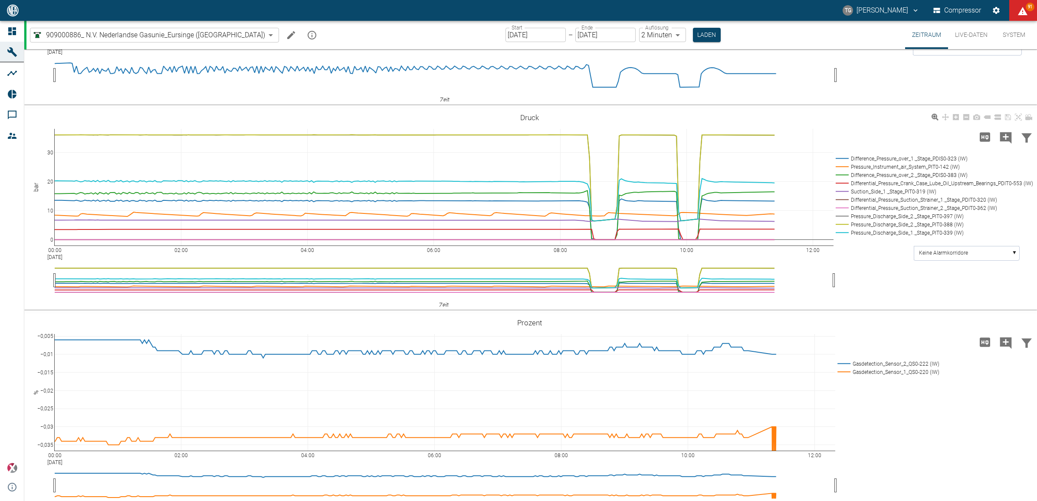
click at [869, 171] on rect at bounding box center [933, 167] width 199 height 8
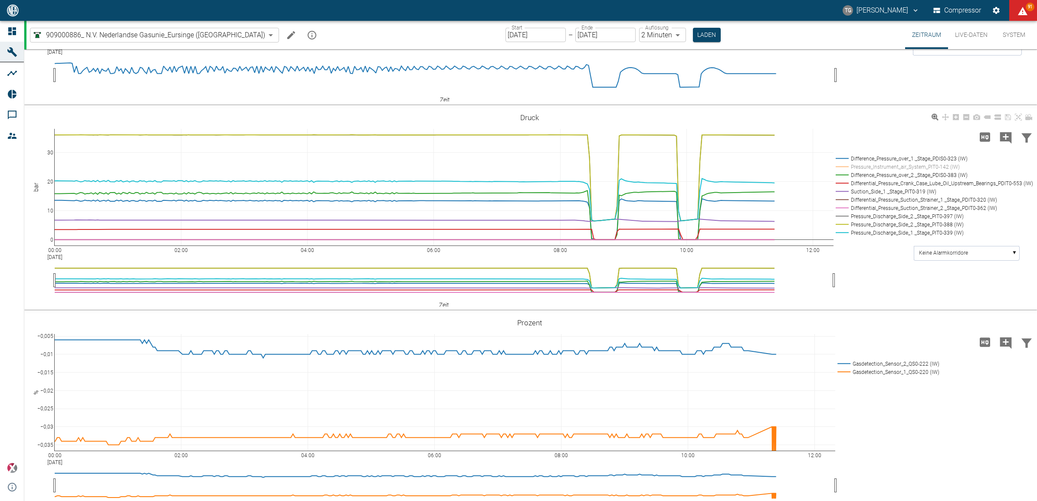
click at [869, 171] on rect at bounding box center [933, 167] width 199 height 8
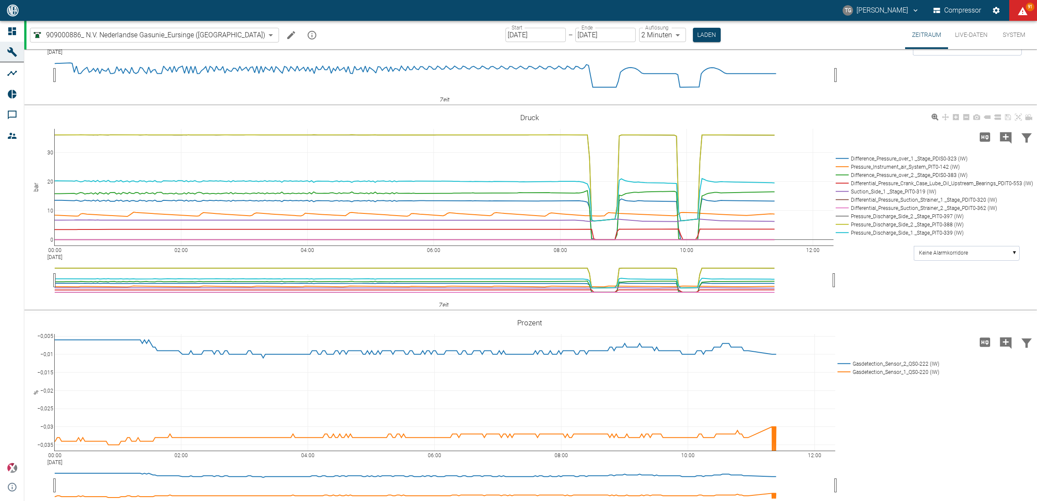
click at [857, 237] on rect at bounding box center [933, 233] width 199 height 8
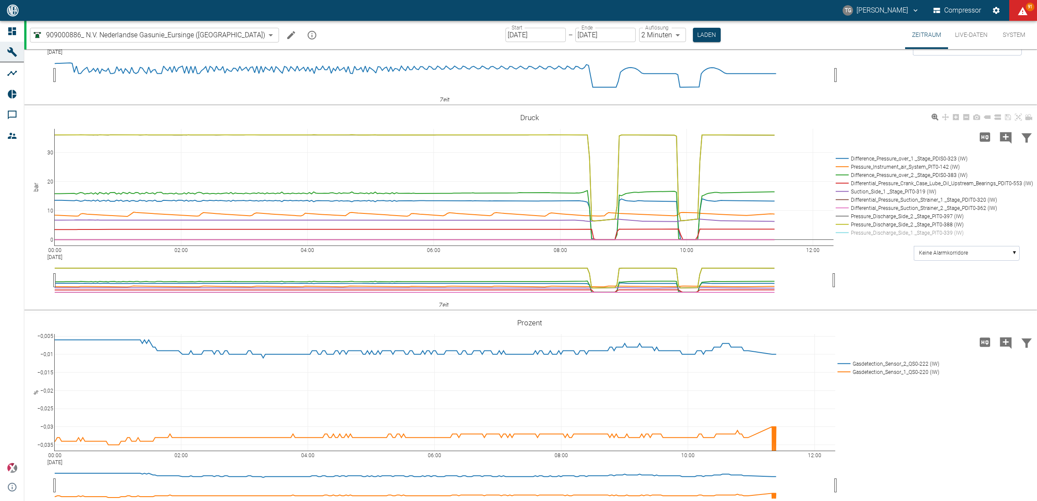
click at [857, 237] on rect at bounding box center [933, 233] width 199 height 8
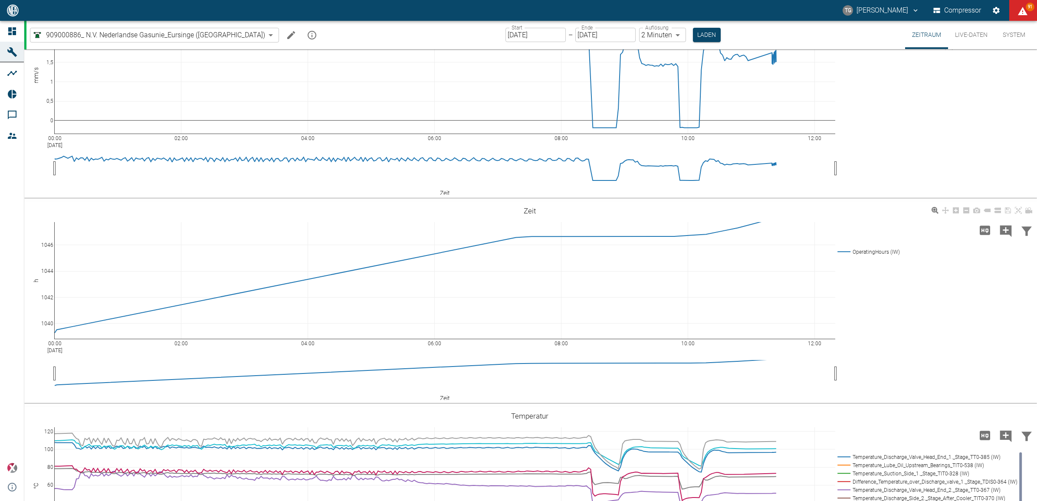
scroll to position [0, 0]
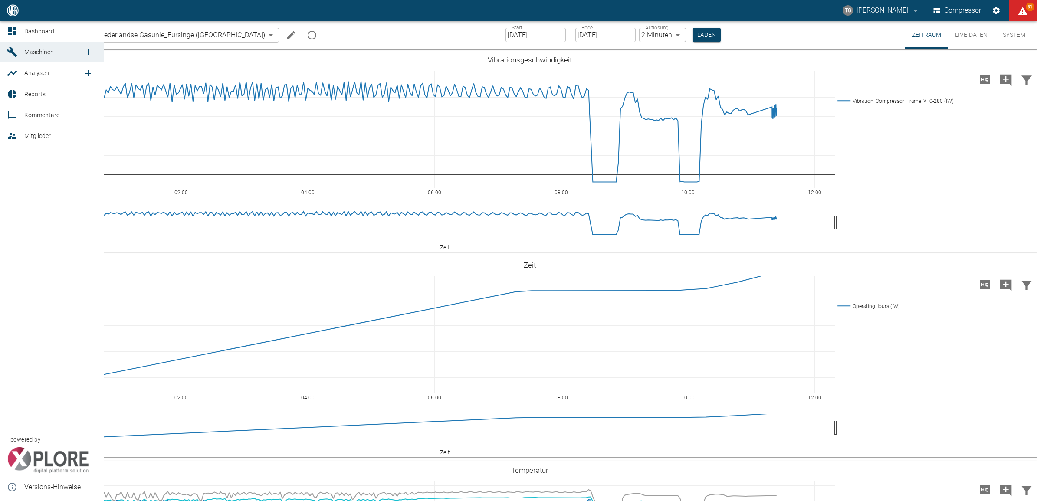
click at [17, 29] on div at bounding box center [13, 31] width 13 height 10
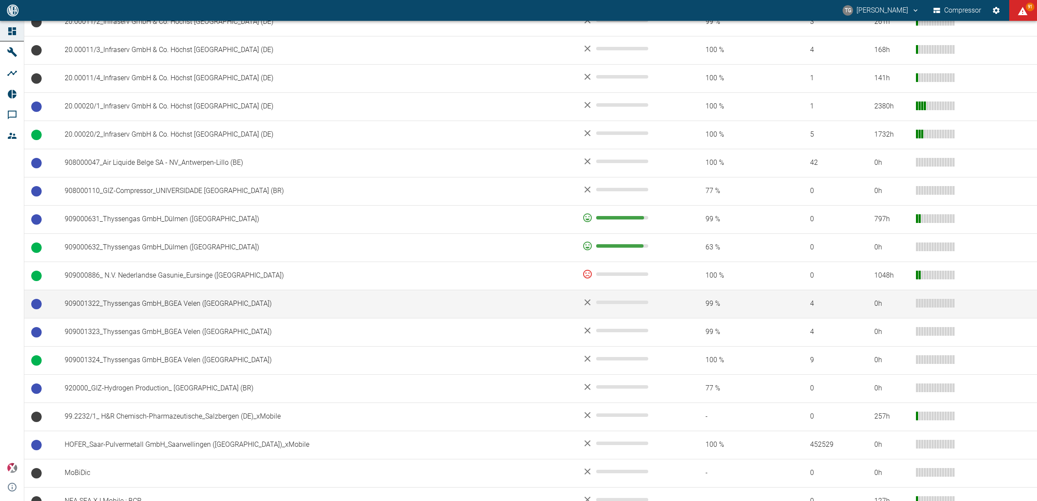
scroll to position [534, 0]
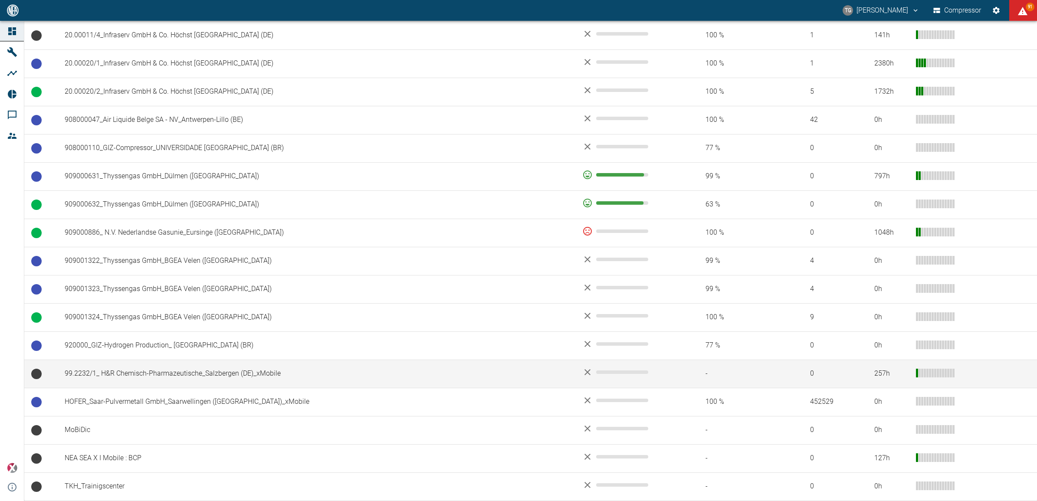
click at [202, 375] on td "99.2232/1_ H&R Chemisch-Pharmazeutische_Salzbergen (DE)_xMobile" at bounding box center [317, 374] width 518 height 28
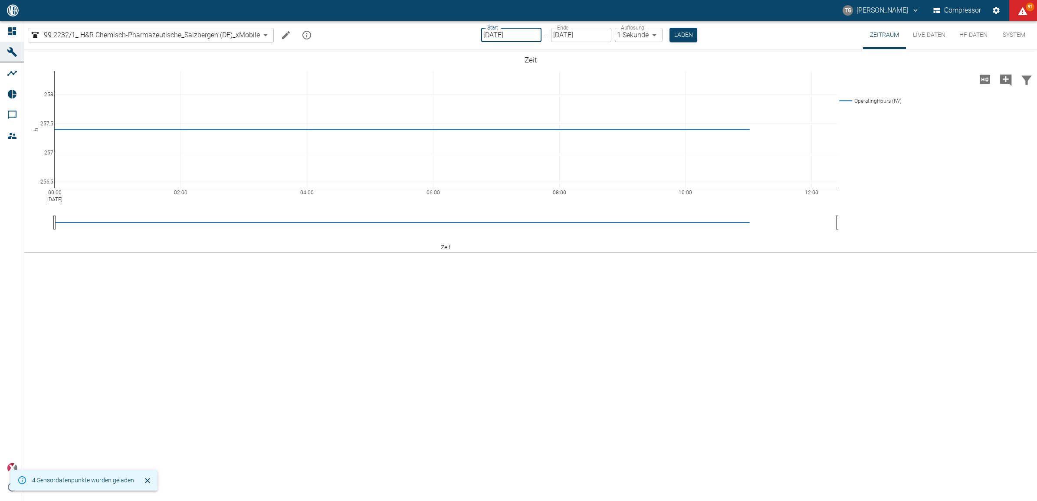
click at [505, 32] on input "[DATE]" at bounding box center [511, 35] width 60 height 14
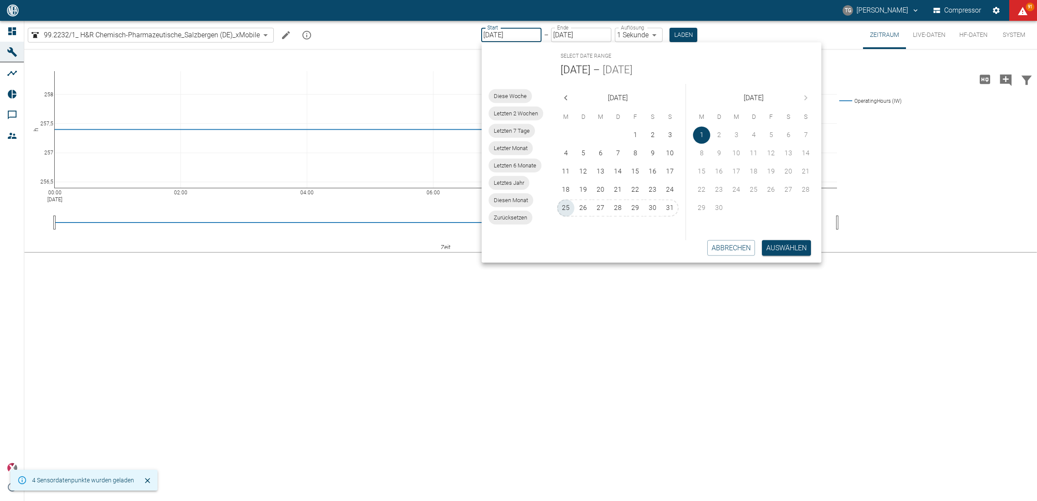
click at [565, 204] on button "25" at bounding box center [565, 208] width 17 height 17
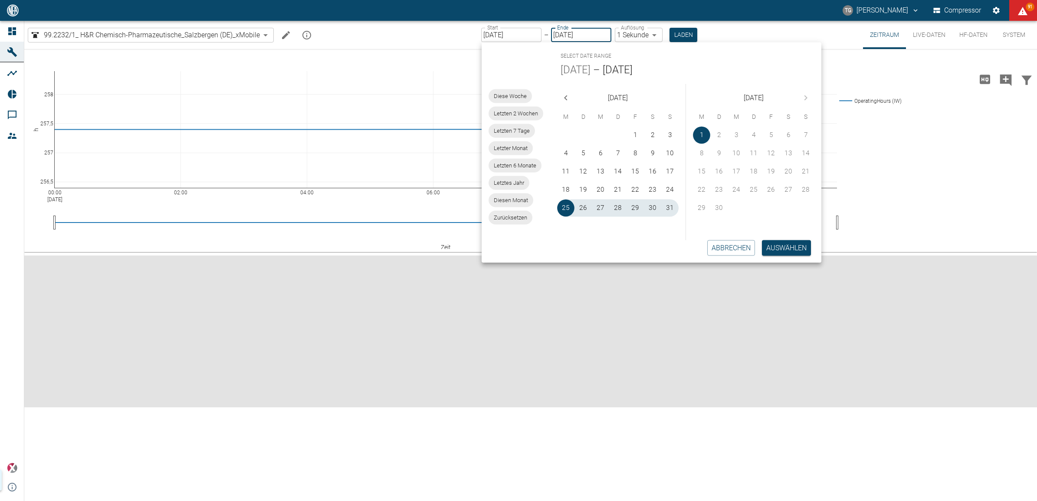
type input "[DATE]"
type input "2min"
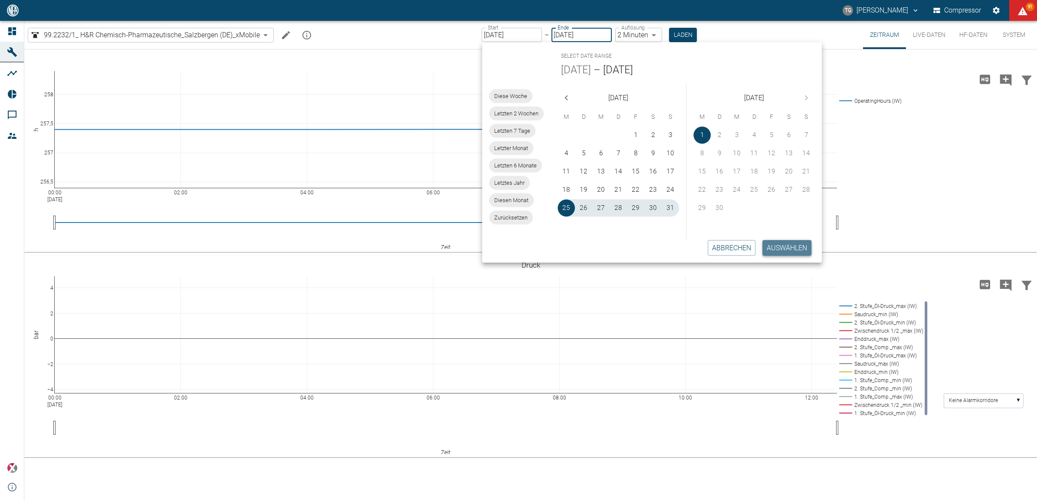
click at [771, 243] on button "Auswählen" at bounding box center [786, 248] width 49 height 16
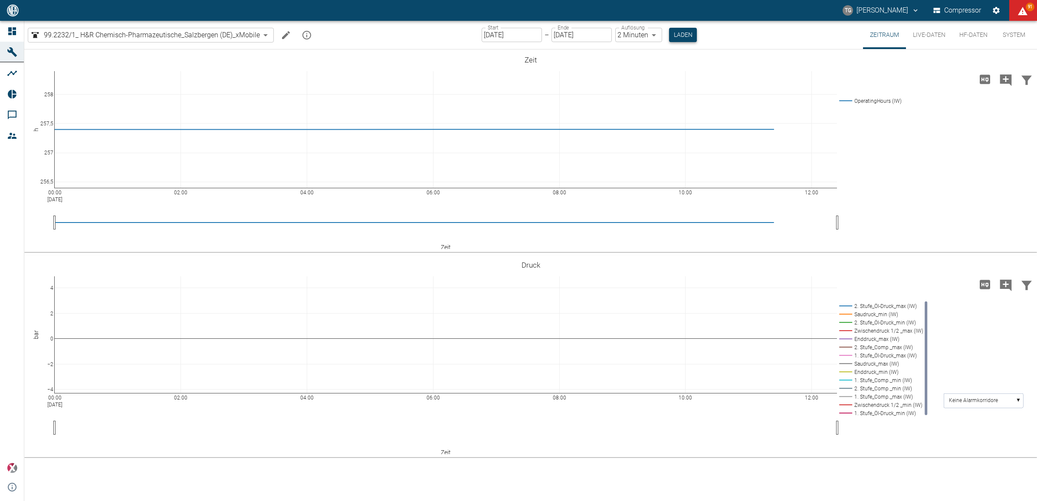
click at [686, 34] on button "Laden" at bounding box center [683, 35] width 28 height 14
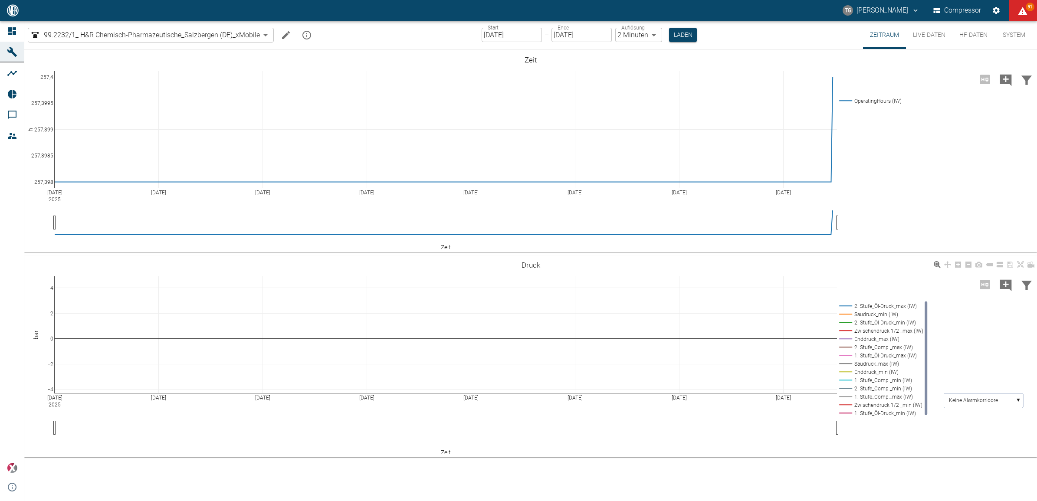
click at [912, 444] on div "[DATE] Aug [DATE] Aug [DATE] Aug [DATE] [DATE] −[DATE] −2 0 2 4 2. Stufe_Öl-Dru…" at bounding box center [530, 356] width 1013 height 195
click at [679, 31] on button "Laden" at bounding box center [683, 35] width 28 height 14
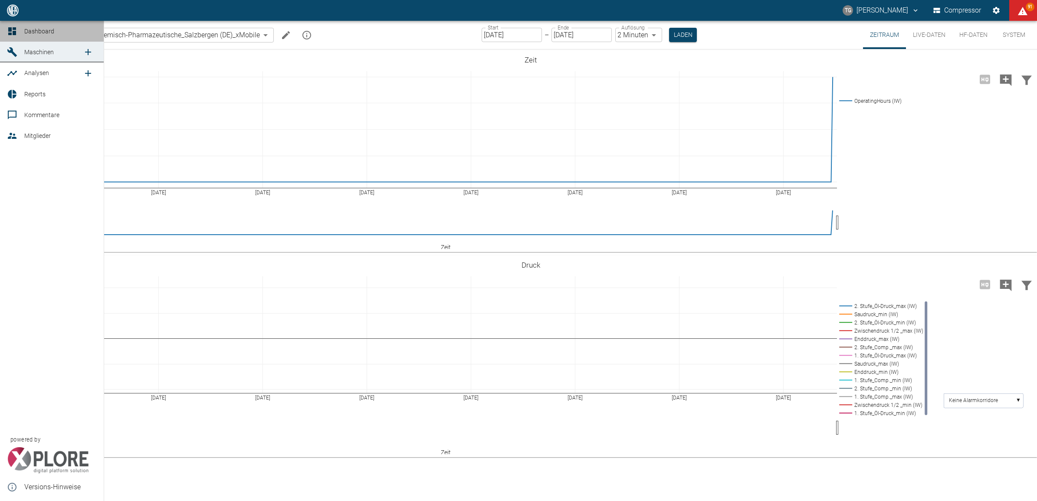
click at [16, 30] on icon at bounding box center [12, 31] width 8 height 8
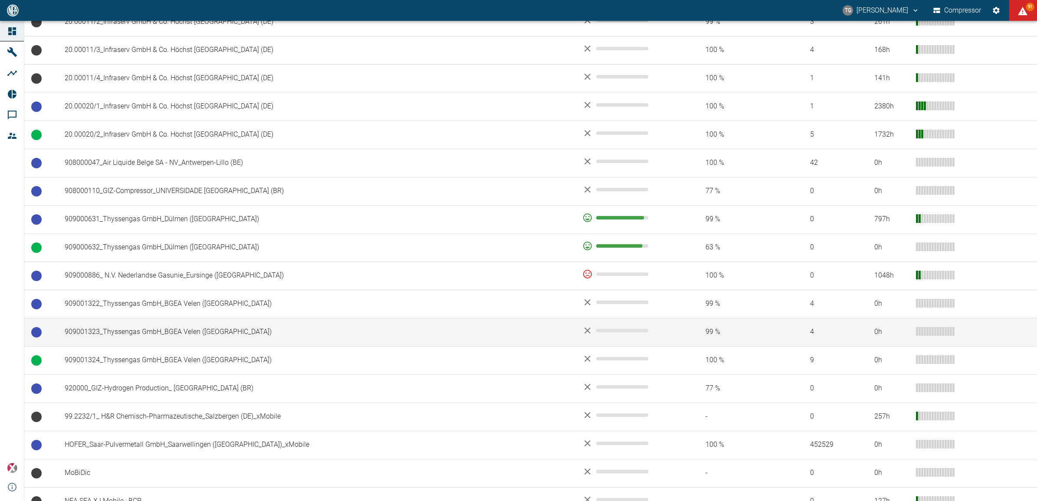
scroll to position [534, 0]
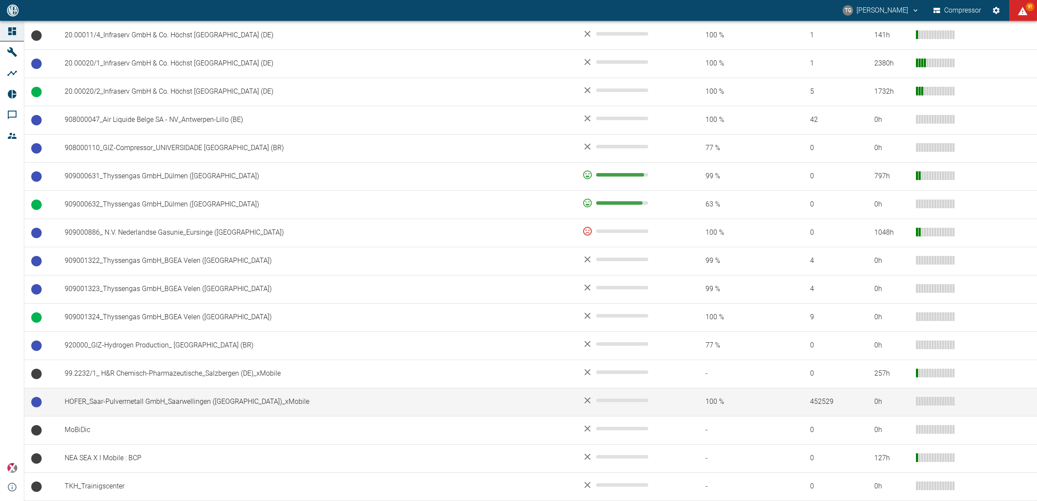
click at [143, 400] on td "HOFER_Saar-Pulvermetall GmbH_Saarwellingen ([GEOGRAPHIC_DATA])_xMobile" at bounding box center [317, 402] width 518 height 28
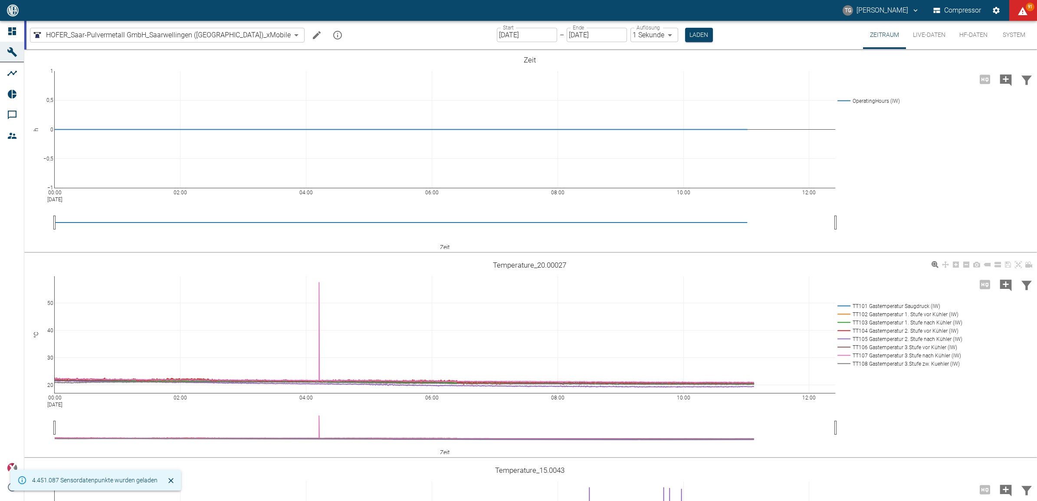
scroll to position [217, 0]
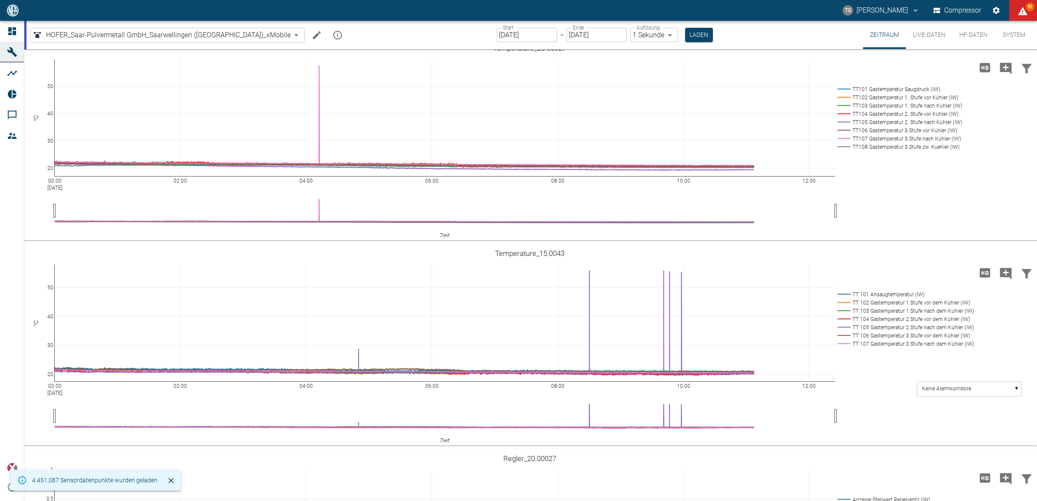
click at [497, 34] on input "[DATE]" at bounding box center [527, 35] width 60 height 14
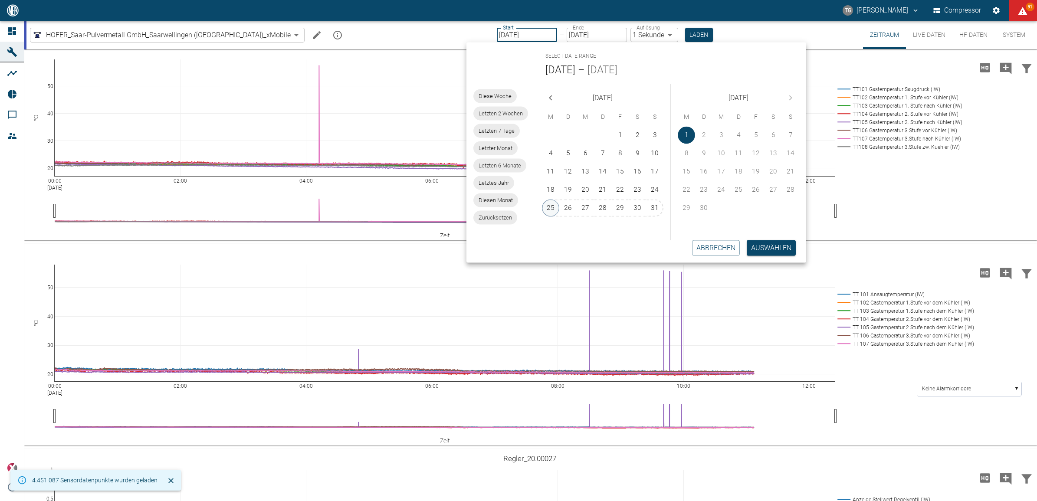
click at [552, 207] on button "25" at bounding box center [550, 208] width 17 height 17
click at [769, 251] on button "Auswählen" at bounding box center [771, 248] width 49 height 16
type input "[DATE]"
type input "2min"
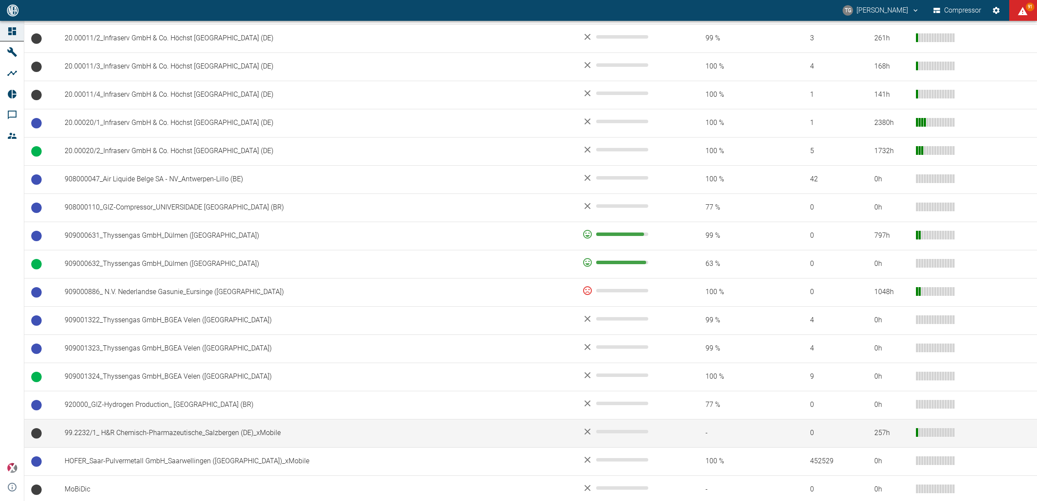
scroll to position [426, 0]
